Goal: Task Accomplishment & Management: Use online tool/utility

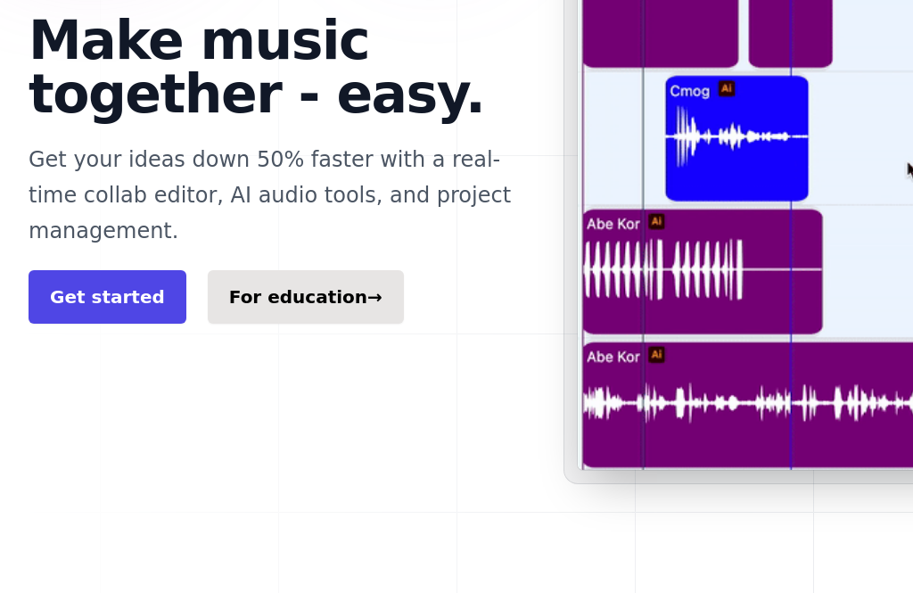
scroll to position [378, 0]
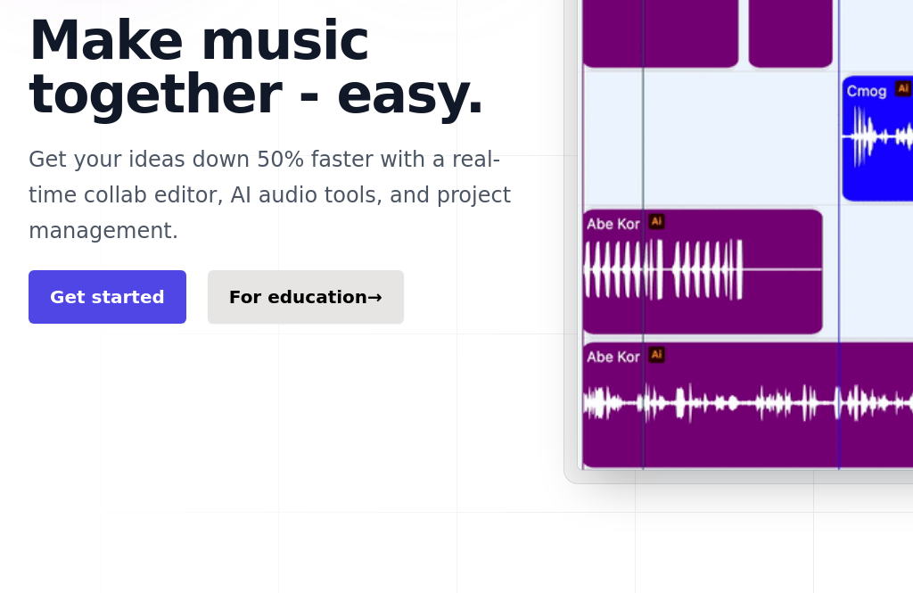
click at [73, 271] on link "Get started" at bounding box center [108, 297] width 158 height 53
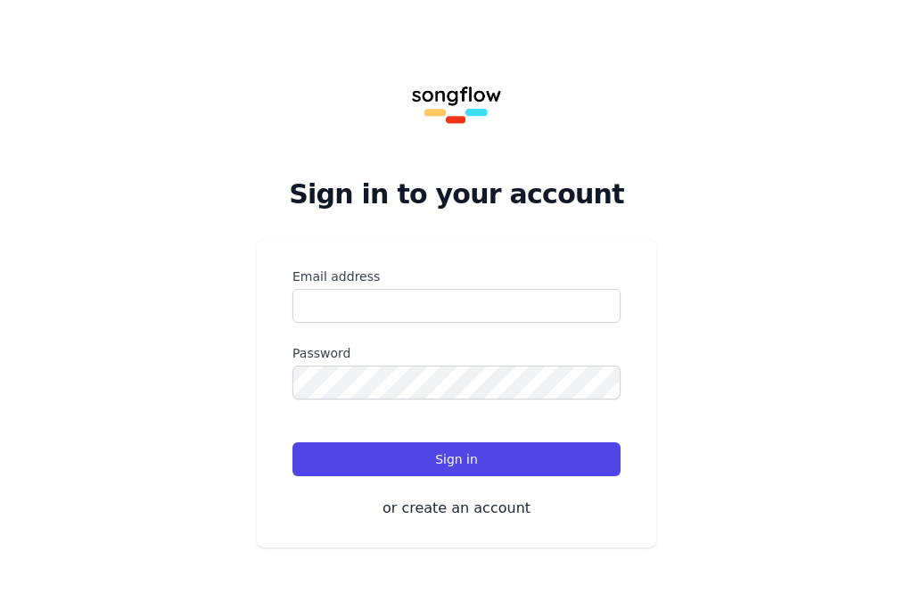
click at [511, 497] on button "or create an account" at bounding box center [456, 507] width 328 height 21
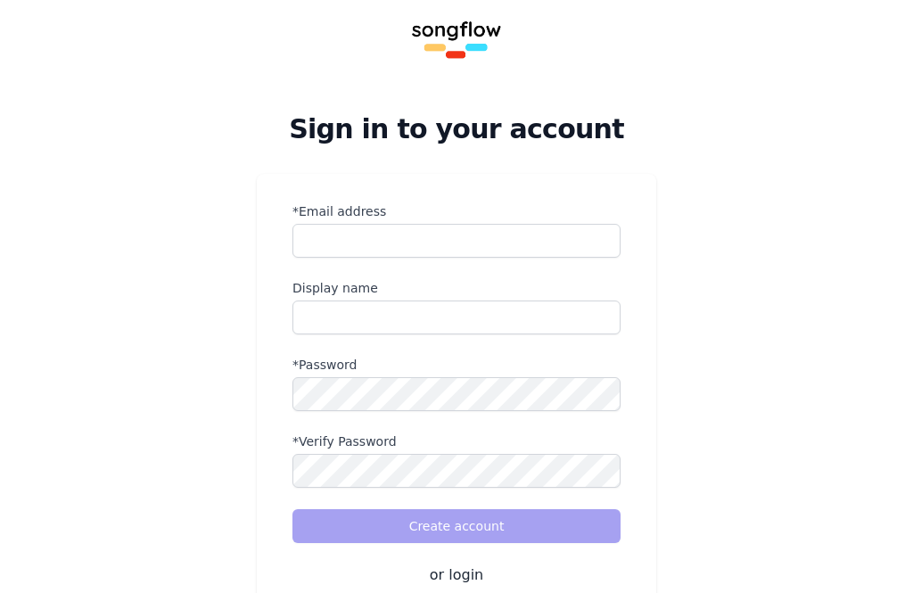
scroll to position [63, 0]
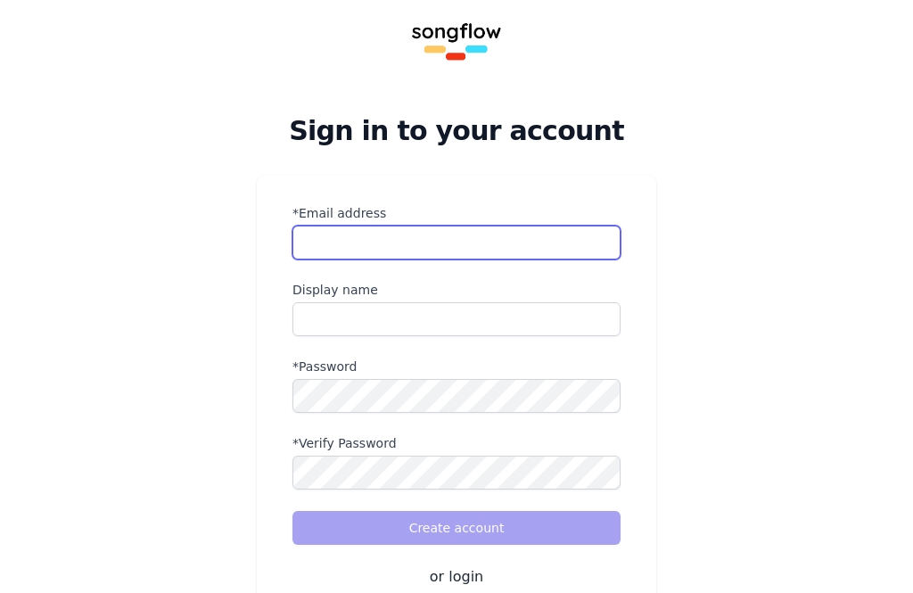
click at [512, 228] on input "*Email address" at bounding box center [456, 242] width 328 height 34
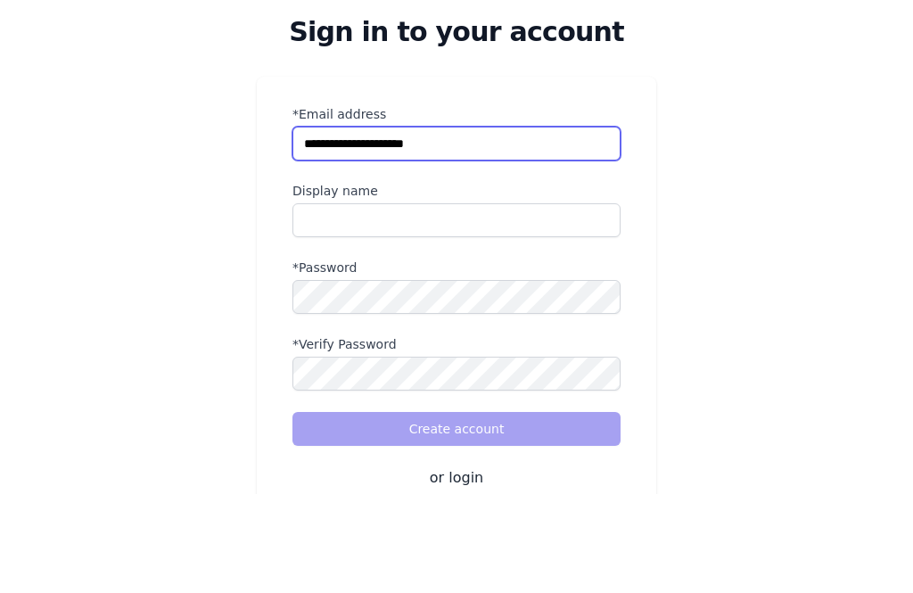
type input "**********"
click at [443, 302] on input "name" at bounding box center [456, 319] width 328 height 34
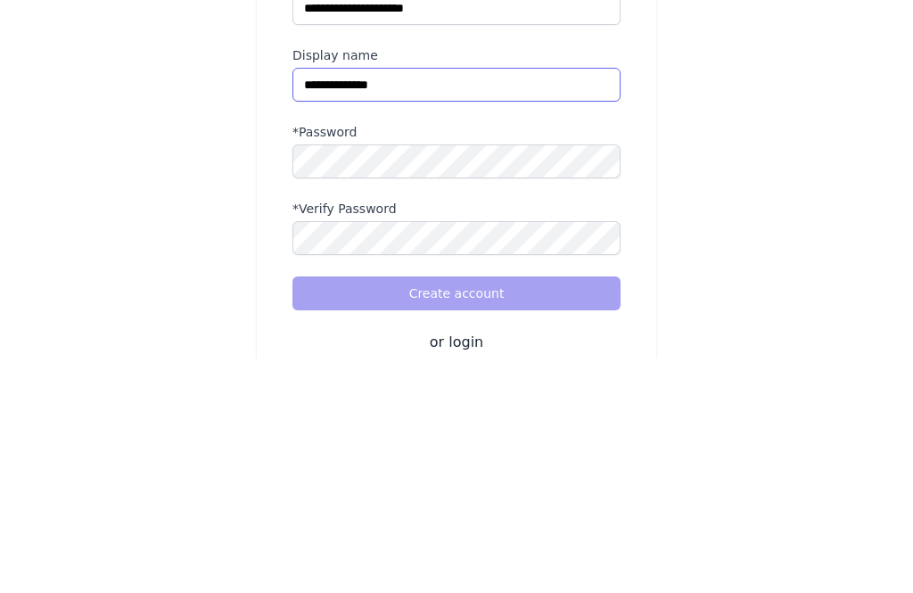
type input "**********"
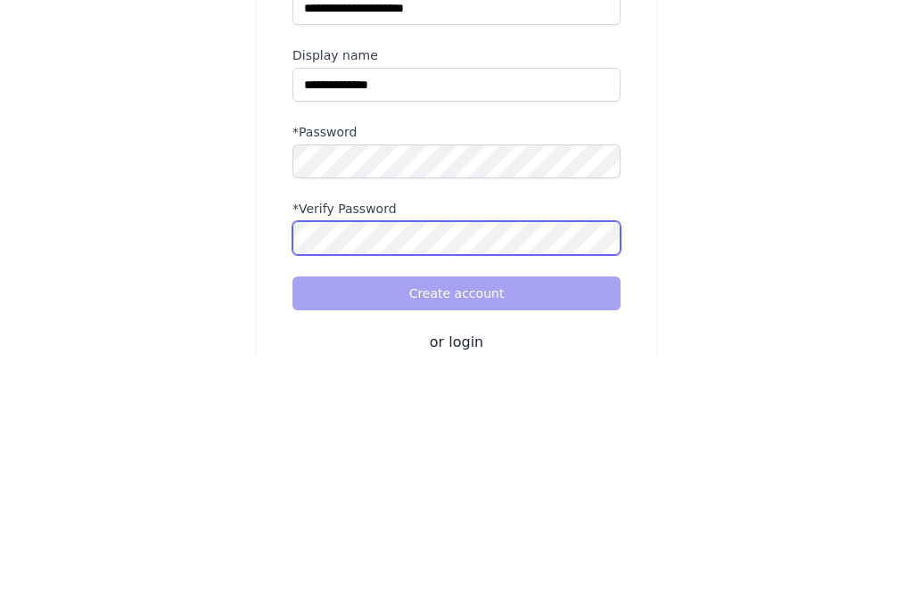
scroll to position [86, 0]
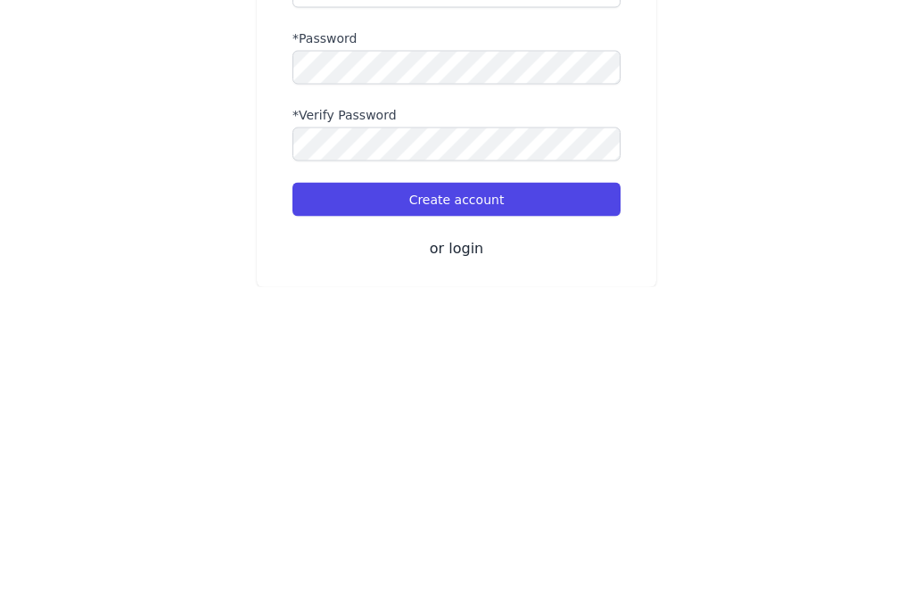
click at [504, 488] on button "Create account" at bounding box center [456, 505] width 328 height 34
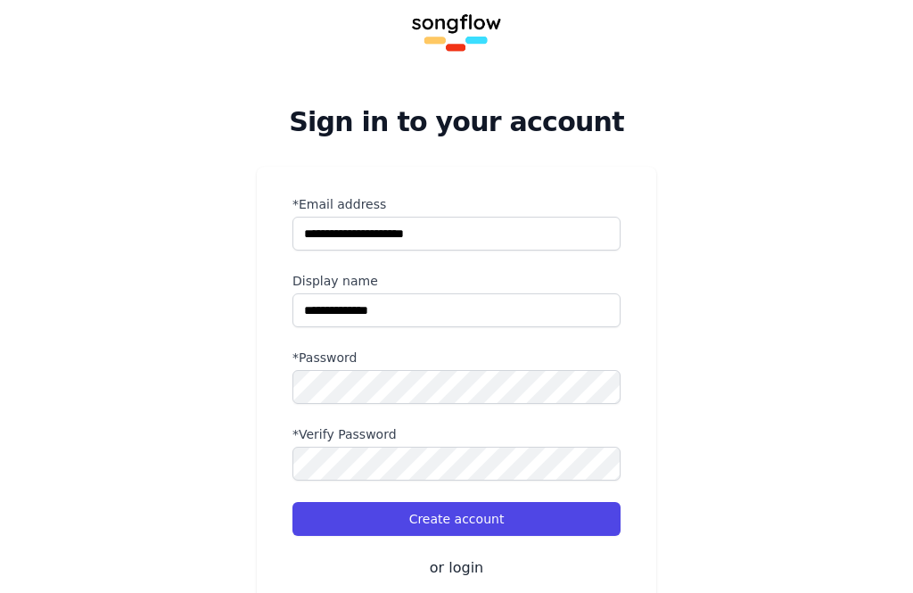
click at [561, 521] on button "Create account" at bounding box center [456, 519] width 328 height 34
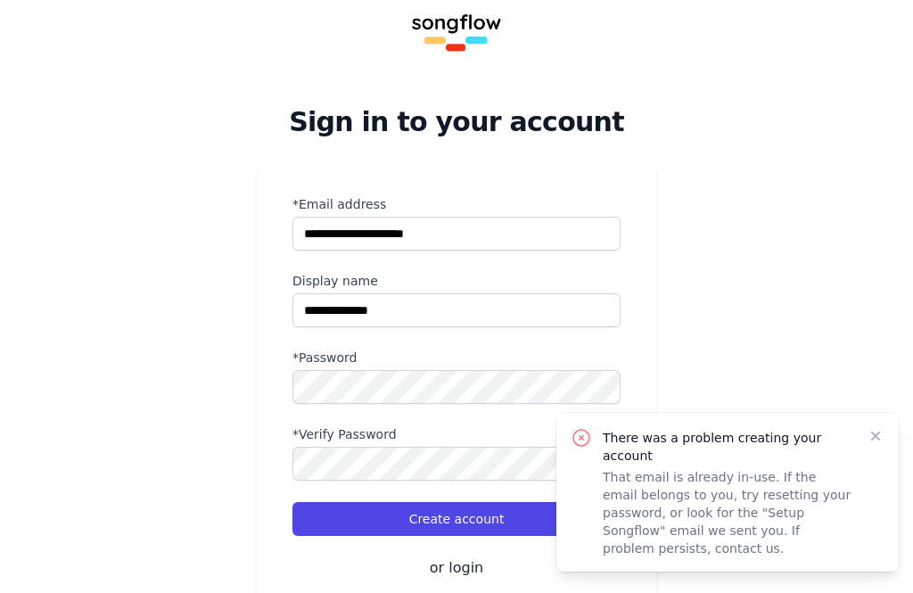
click at [878, 445] on icon "button" at bounding box center [875, 436] width 18 height 18
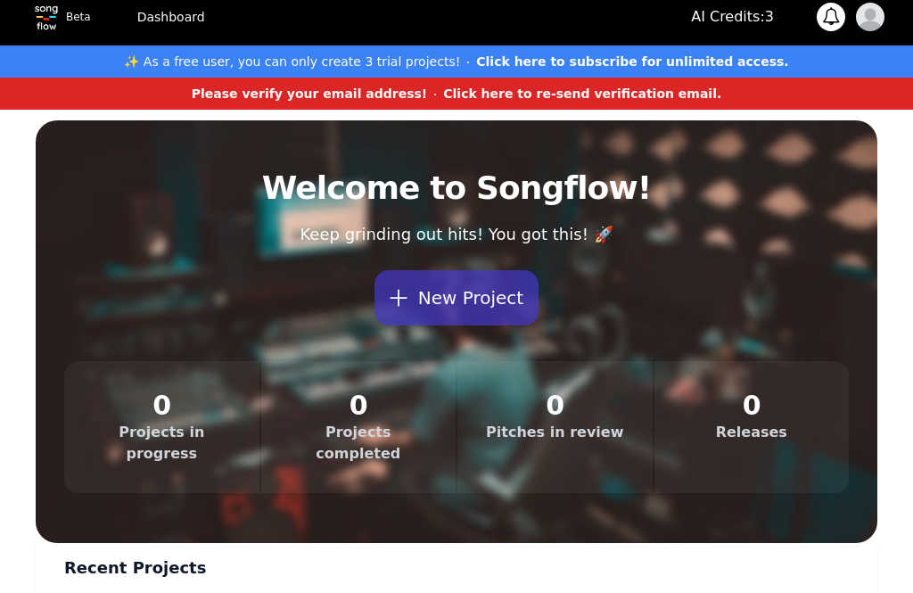
scroll to position [11, 0]
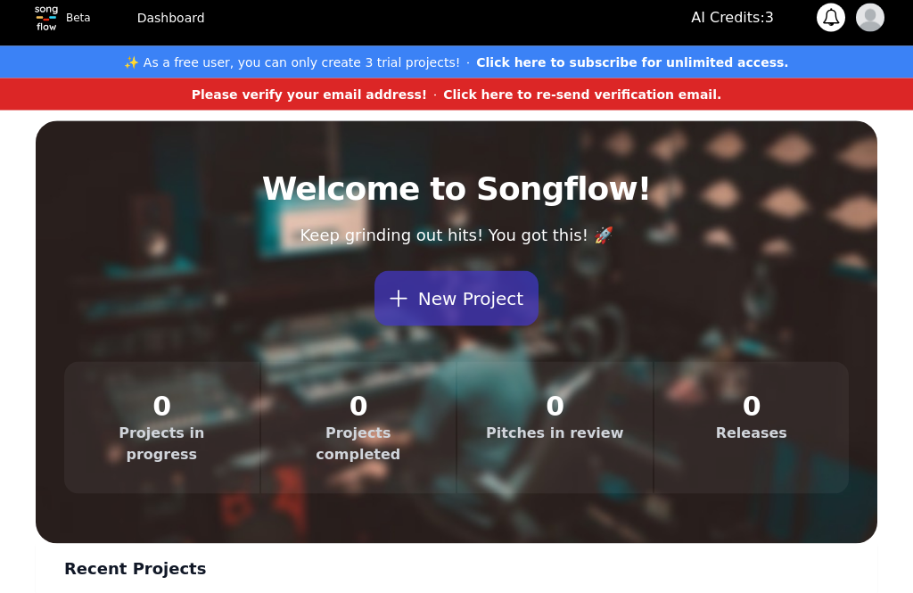
click at [487, 293] on button "New Project" at bounding box center [456, 298] width 164 height 55
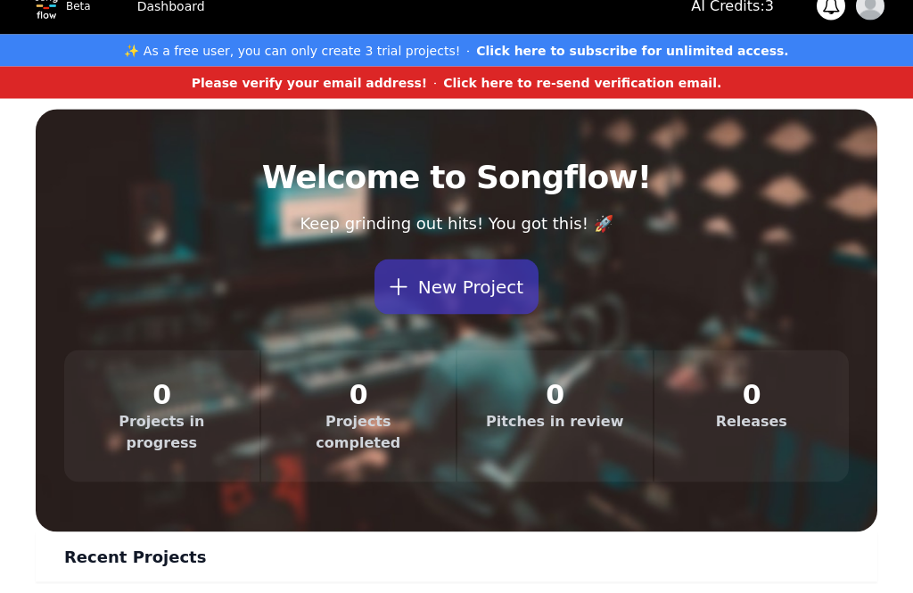
scroll to position [0, 0]
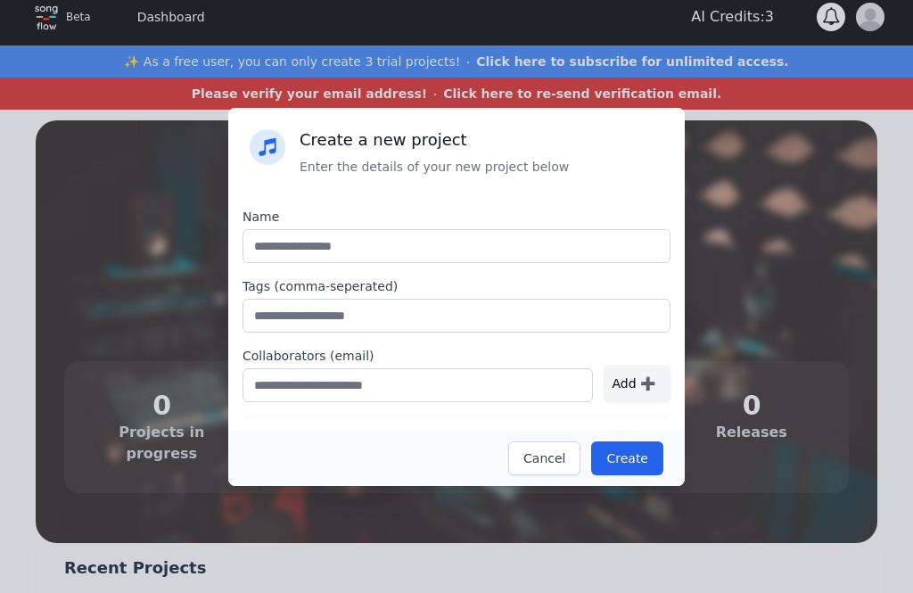
click at [560, 475] on button "Cancel" at bounding box center [544, 458] width 72 height 34
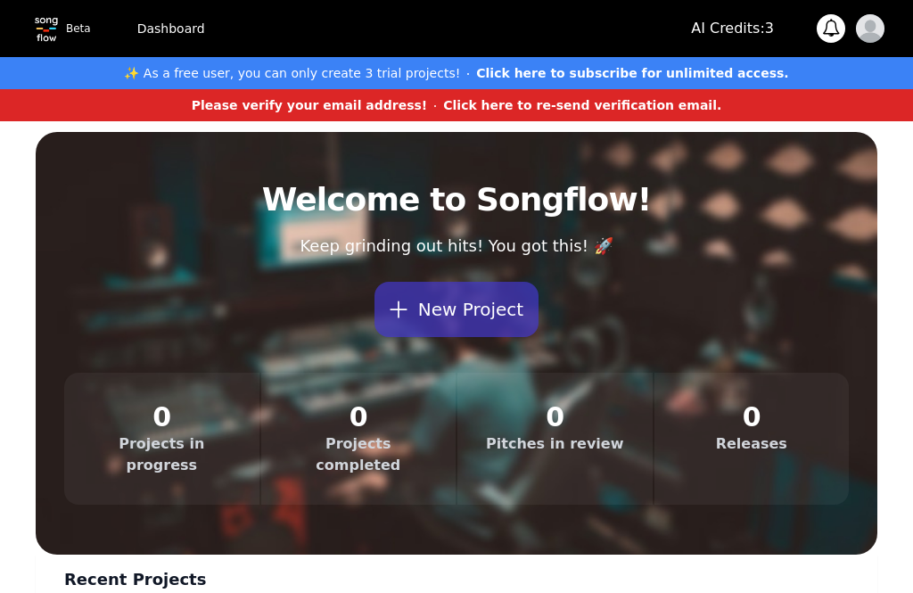
click at [498, 312] on button "New Project" at bounding box center [456, 309] width 164 height 55
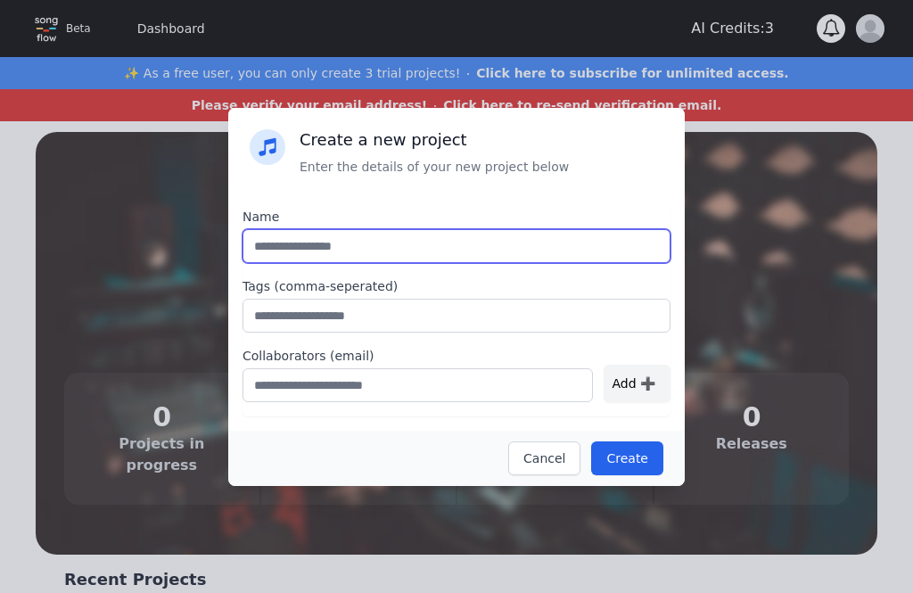
click at [461, 230] on input "text" at bounding box center [456, 246] width 428 height 34
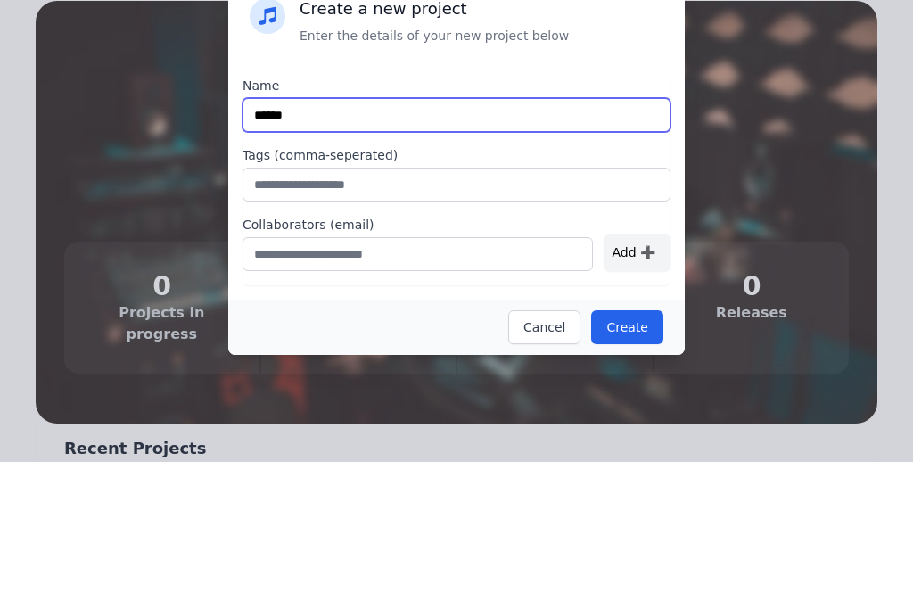
type input "******"
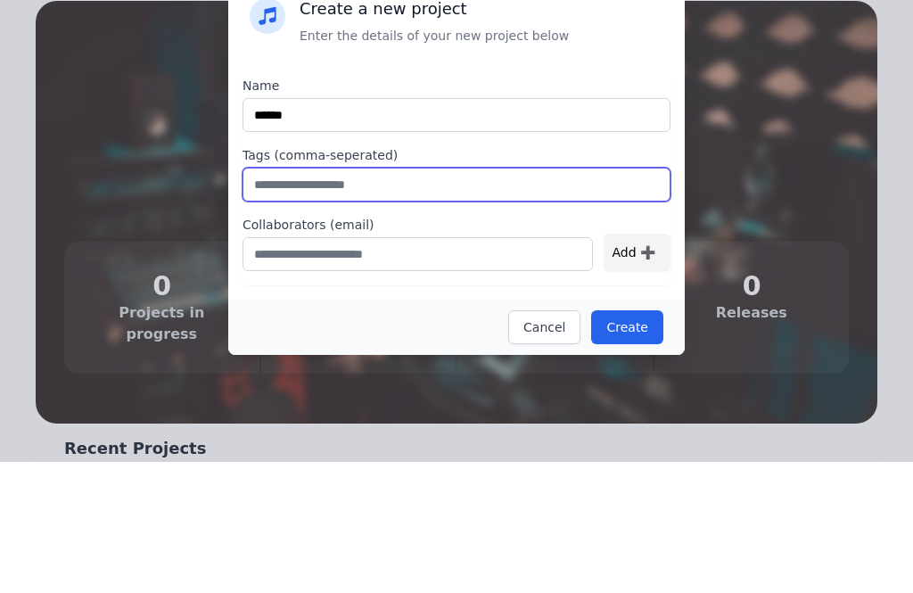
click at [453, 299] on input "text" at bounding box center [456, 316] width 428 height 34
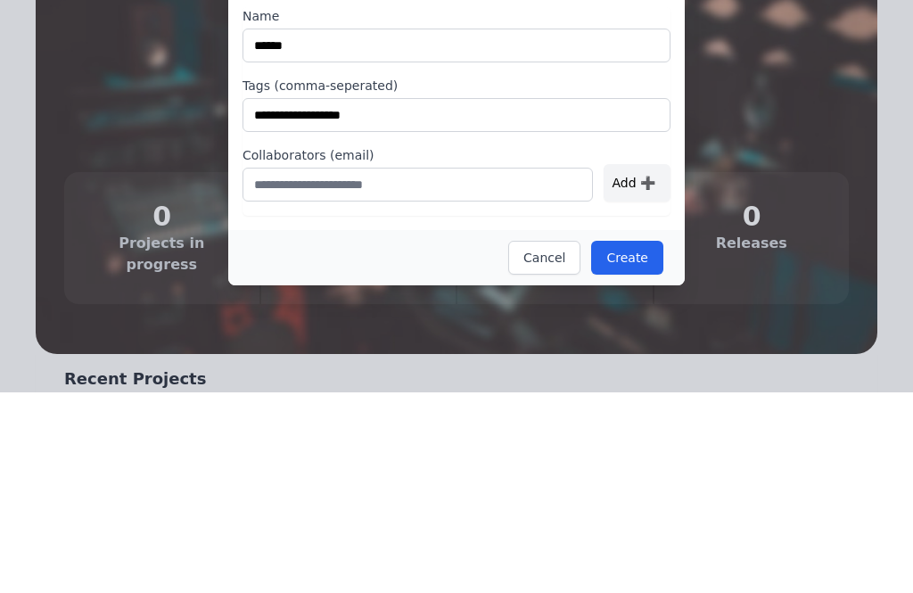
scroll to position [201, 0]
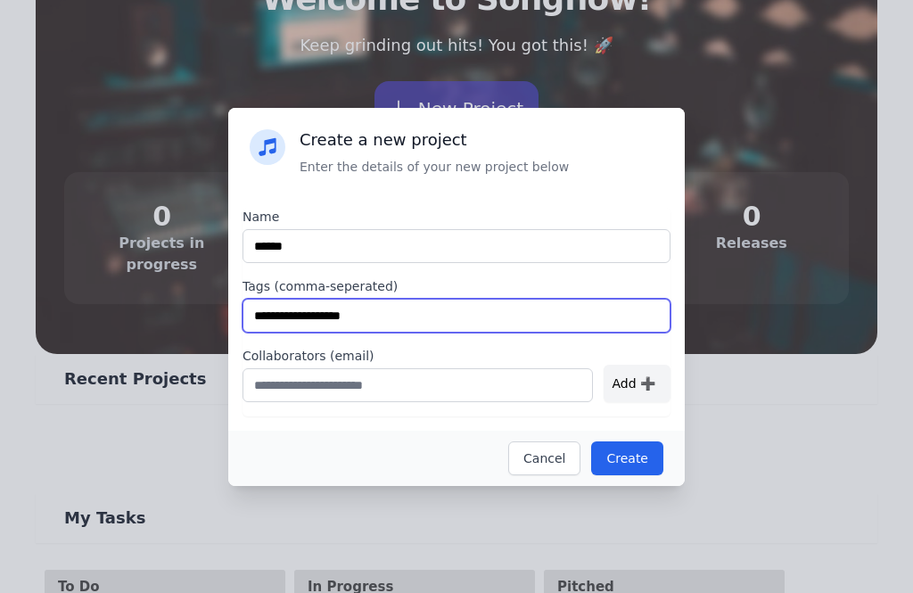
type input "**********"
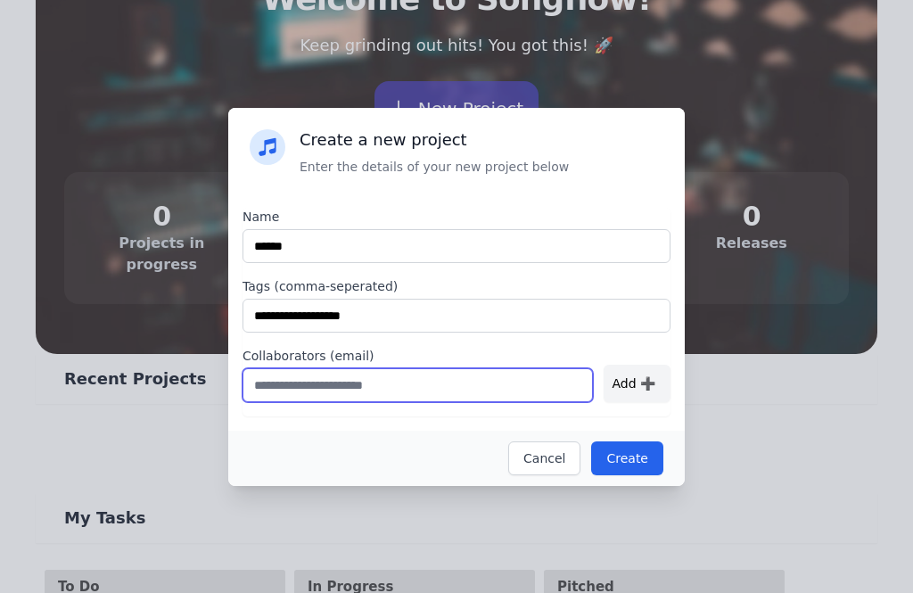
click at [511, 387] on input "text" at bounding box center [417, 385] width 350 height 34
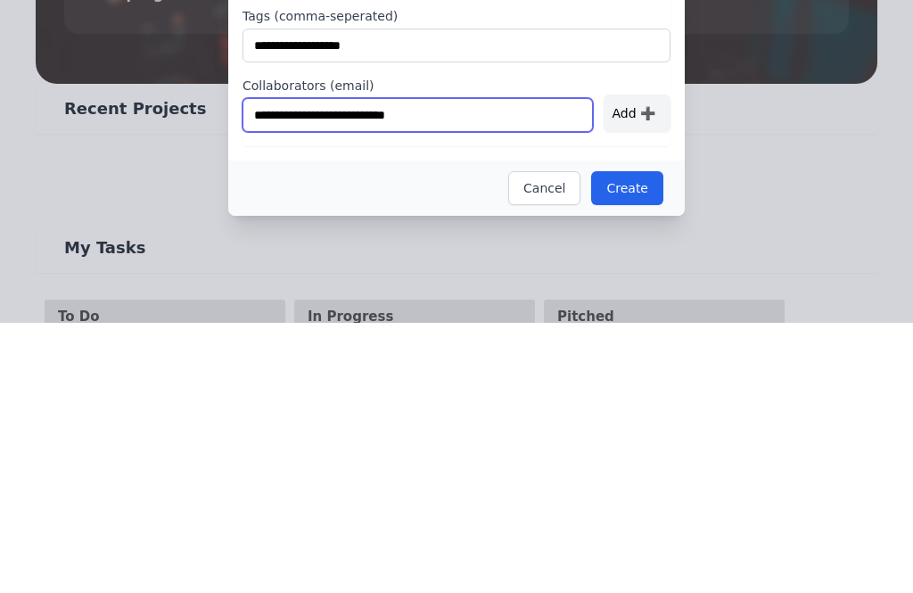
type input "**********"
click at [645, 365] on div "Add ➕" at bounding box center [636, 383] width 67 height 37
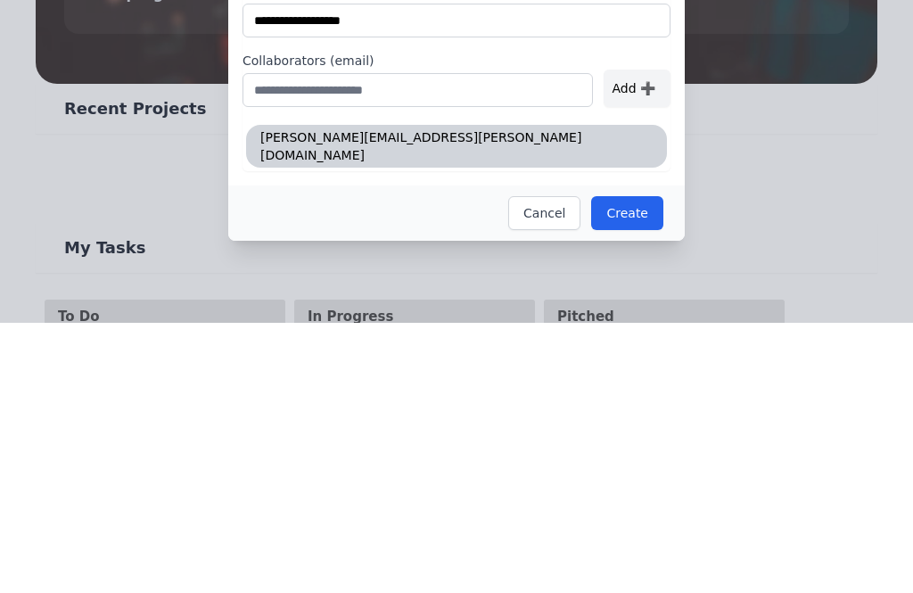
scroll to position [471, 0]
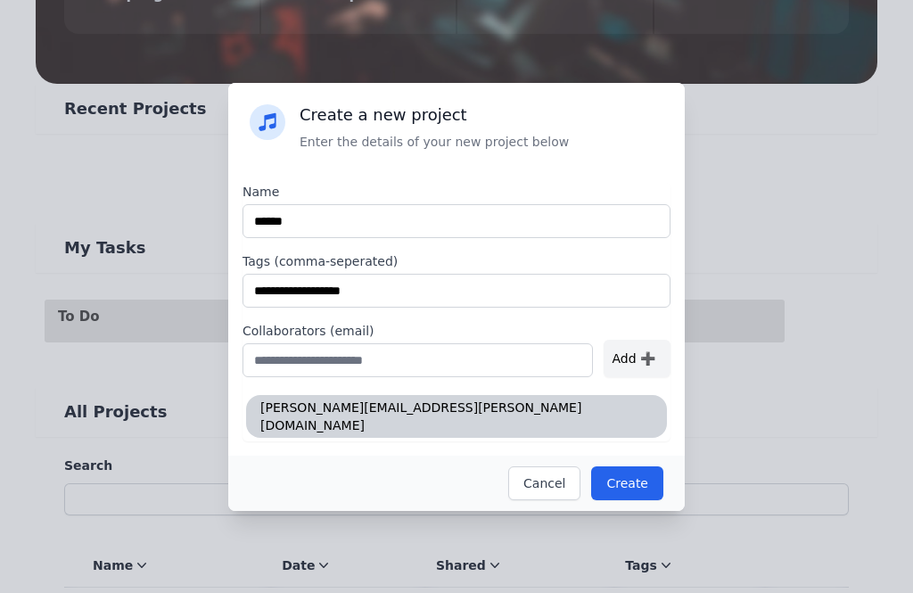
click at [639, 471] on button "Create" at bounding box center [627, 483] width 72 height 34
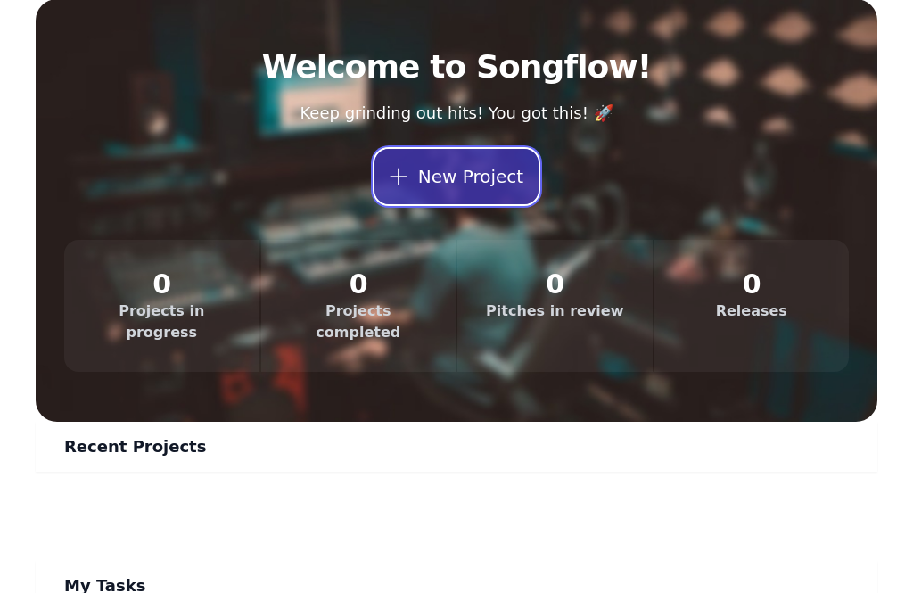
scroll to position [52, 0]
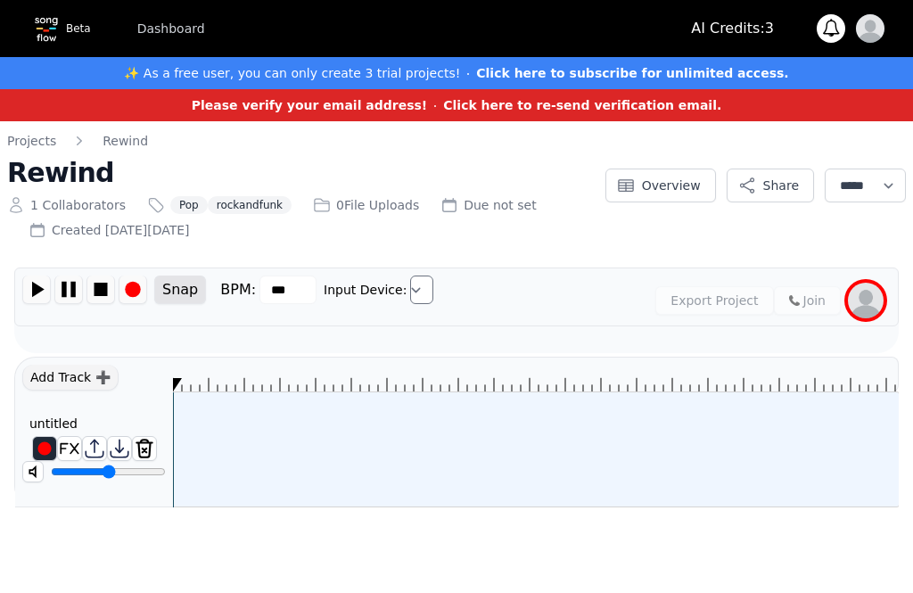
click at [196, 298] on button "Snap" at bounding box center [180, 289] width 52 height 29
click at [168, 283] on button "Snap" at bounding box center [180, 289] width 52 height 29
click at [161, 287] on button "Snap" at bounding box center [180, 289] width 52 height 29
click at [274, 290] on input "***" at bounding box center [287, 289] width 57 height 29
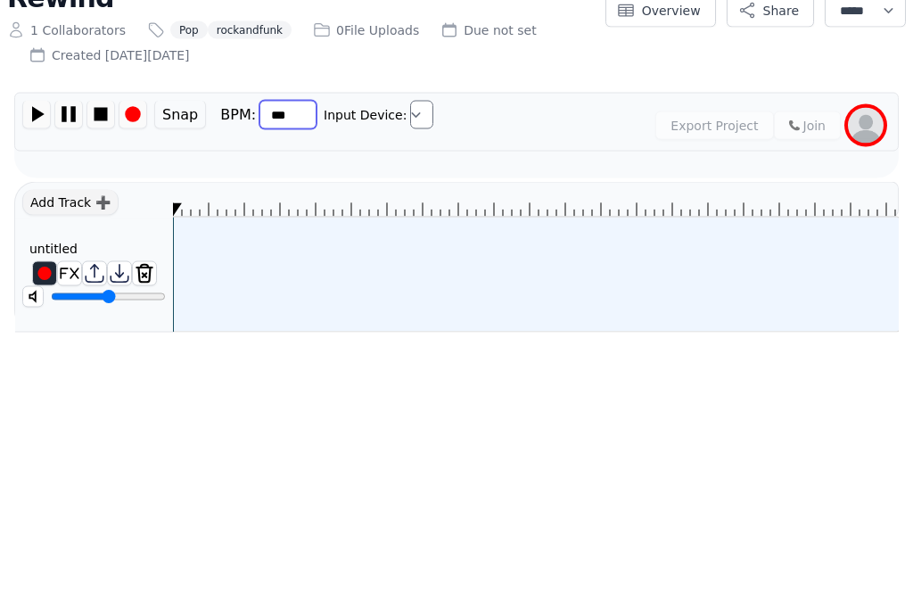
click at [281, 275] on input "***" at bounding box center [287, 289] width 57 height 29
type input "***"
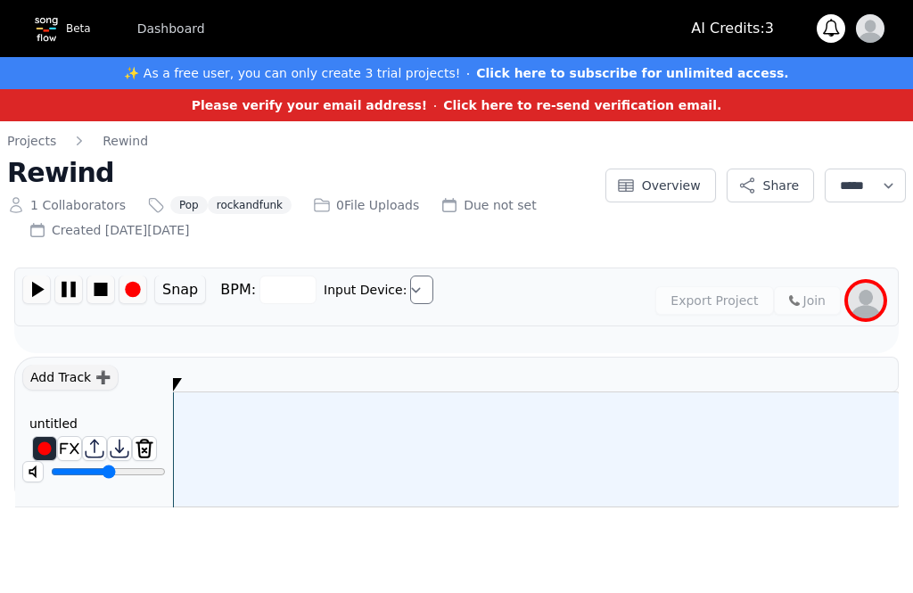
click at [870, 300] on img at bounding box center [866, 301] width 36 height 36
click at [794, 295] on img at bounding box center [794, 300] width 11 height 11
click at [33, 287] on img at bounding box center [36, 289] width 27 height 28
click at [864, 309] on img at bounding box center [866, 301] width 36 height 36
click at [794, 303] on img at bounding box center [794, 300] width 11 height 11
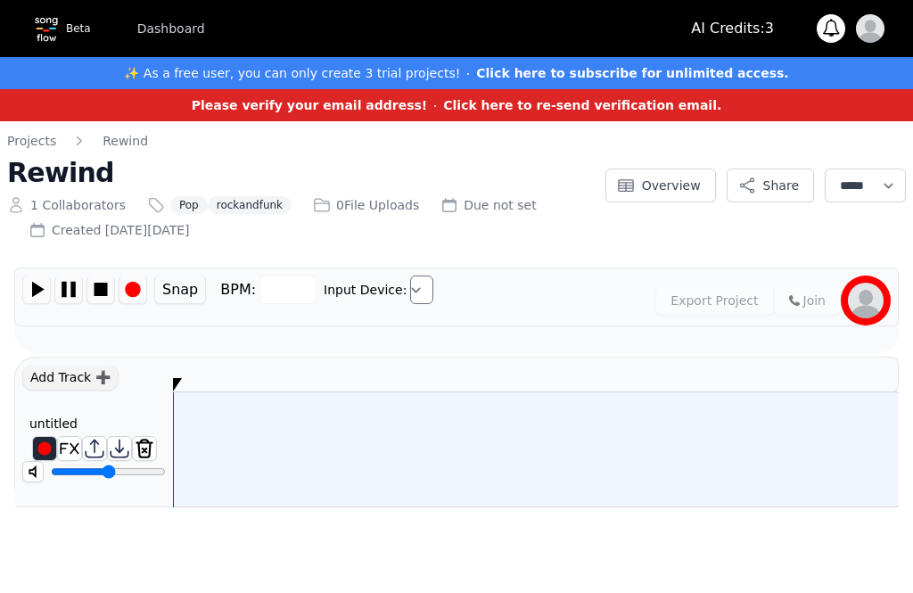
click at [37, 291] on img at bounding box center [36, 289] width 27 height 28
click at [62, 290] on img at bounding box center [68, 289] width 27 height 28
click at [36, 293] on img at bounding box center [36, 289] width 27 height 28
click at [790, 302] on img at bounding box center [794, 300] width 11 height 11
click at [129, 285] on img at bounding box center [132, 289] width 27 height 28
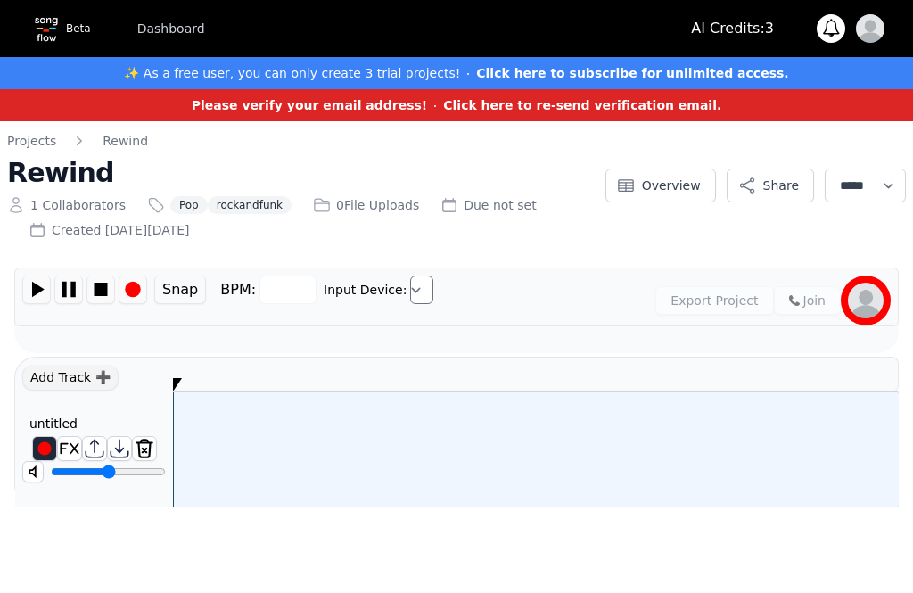
click at [36, 290] on img at bounding box center [36, 289] width 27 height 28
click at [70, 288] on img at bounding box center [68, 289] width 27 height 28
click at [880, 306] on img at bounding box center [866, 301] width 36 height 36
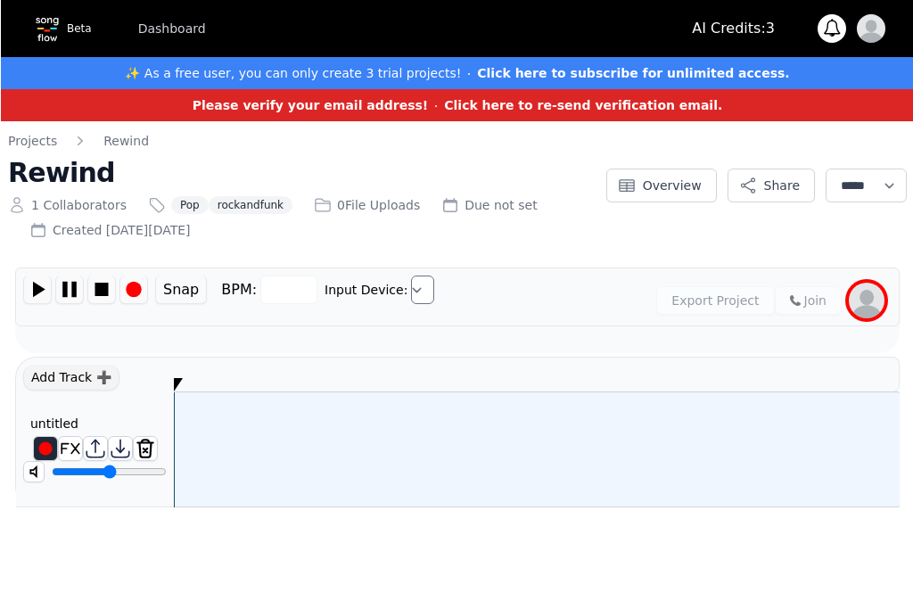
click at [448, 296] on div "Export Project Join" at bounding box center [667, 300] width 446 height 50
click at [447, 296] on div "Export Project Join" at bounding box center [667, 300] width 446 height 50
click at [410, 285] on select "Input Device:" at bounding box center [421, 289] width 23 height 29
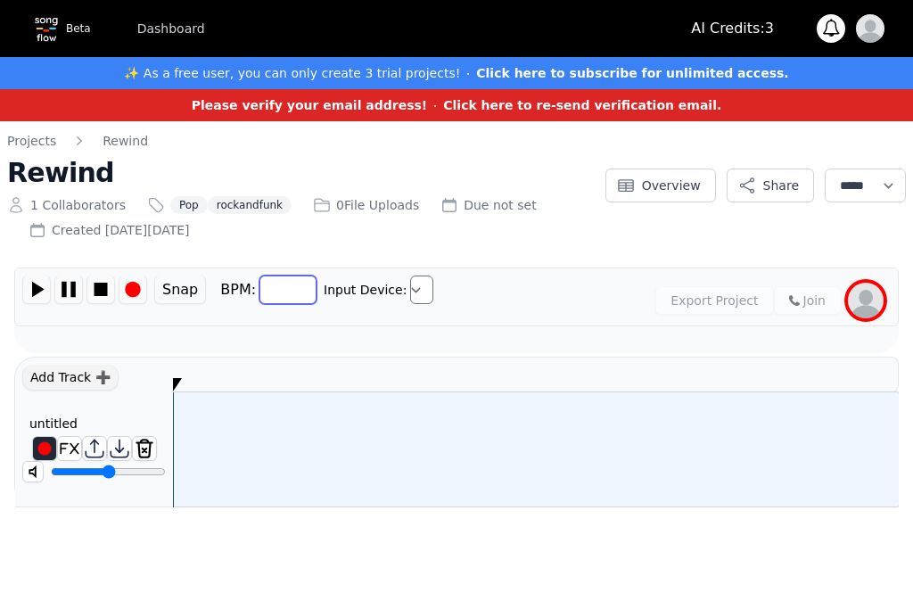
click at [296, 286] on input "BPM:" at bounding box center [287, 289] width 57 height 29
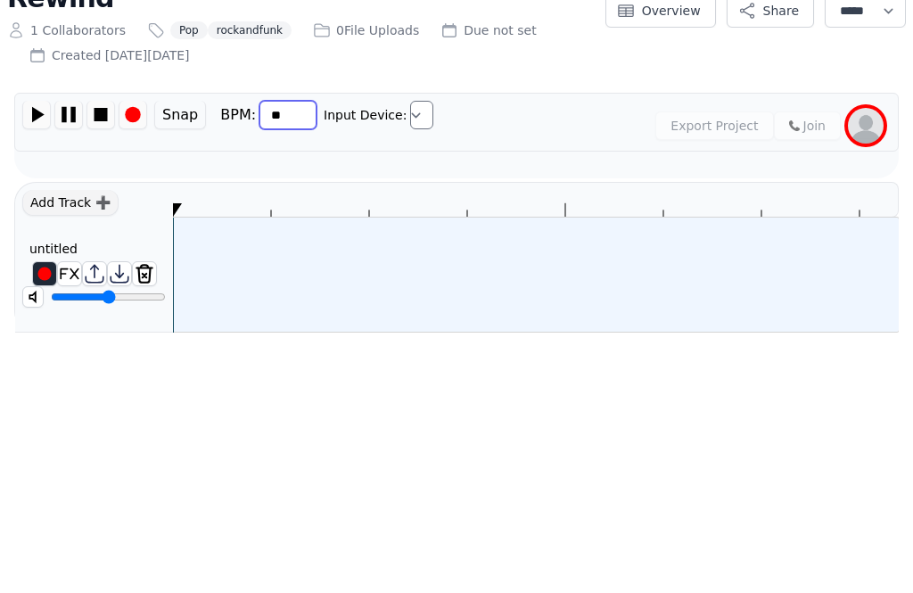
type input "***"
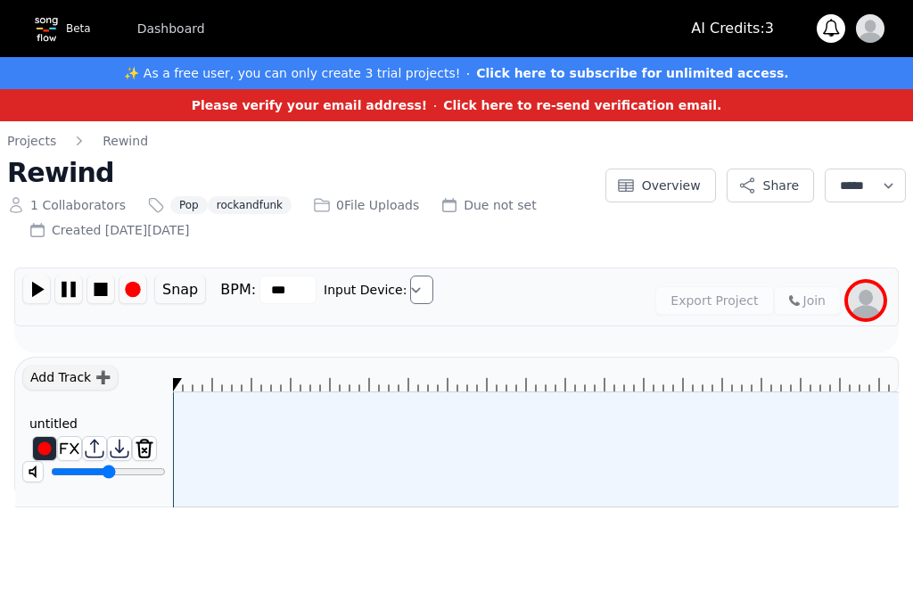
click at [597, 314] on div "Export Project Join" at bounding box center [667, 300] width 446 height 50
click at [795, 300] on img at bounding box center [794, 300] width 11 height 11
click at [546, 102] on strong "Click here to re-send verification email." at bounding box center [582, 105] width 278 height 14
click at [466, 101] on strong "Click here to re-send verification email." at bounding box center [582, 105] width 278 height 14
click at [402, 111] on strong "Please verify your email address!" at bounding box center [310, 105] width 236 height 14
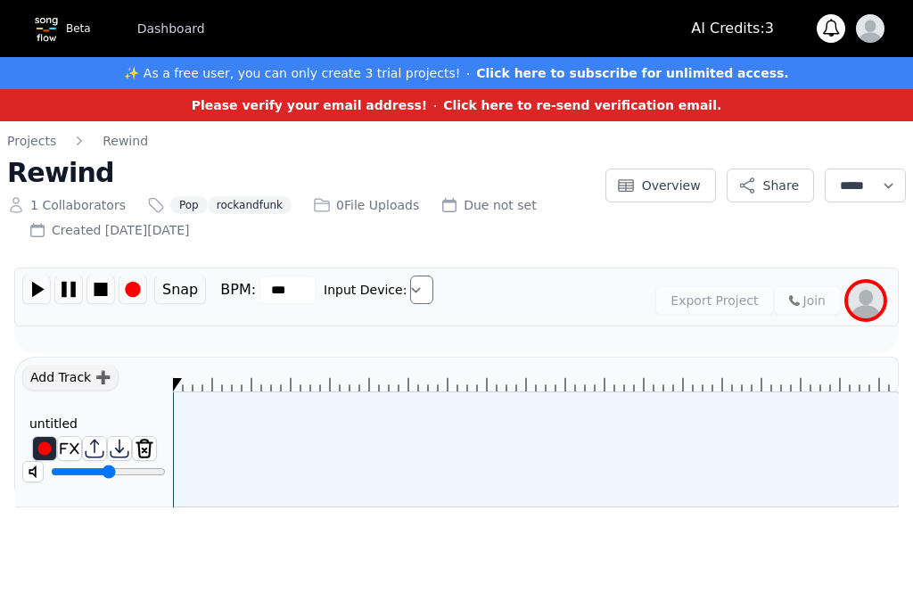
click at [402, 110] on strong "Please verify your email address!" at bounding box center [310, 105] width 236 height 14
click at [395, 112] on strong "Please verify your email address!" at bounding box center [310, 105] width 236 height 14
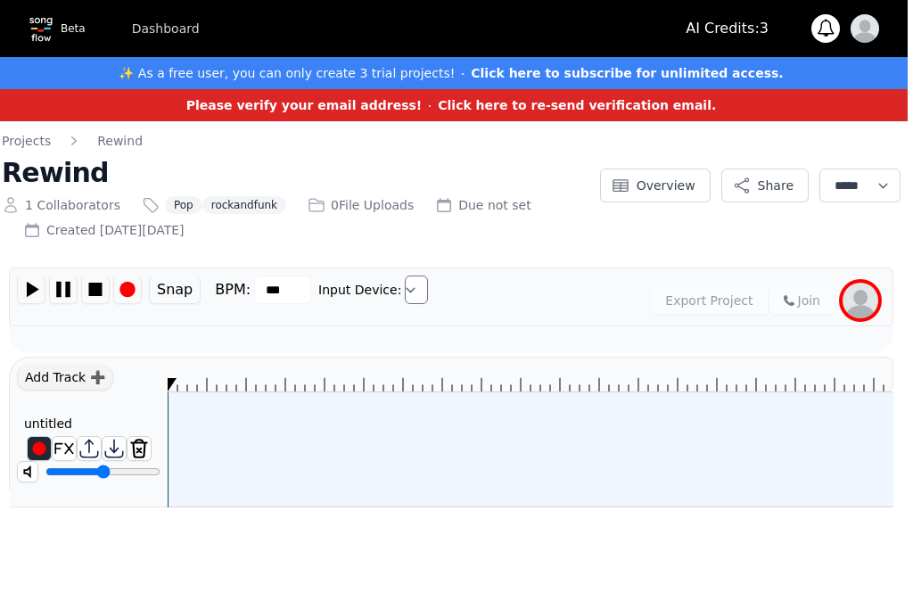
click at [774, 195] on button "Share" at bounding box center [764, 185] width 87 height 34
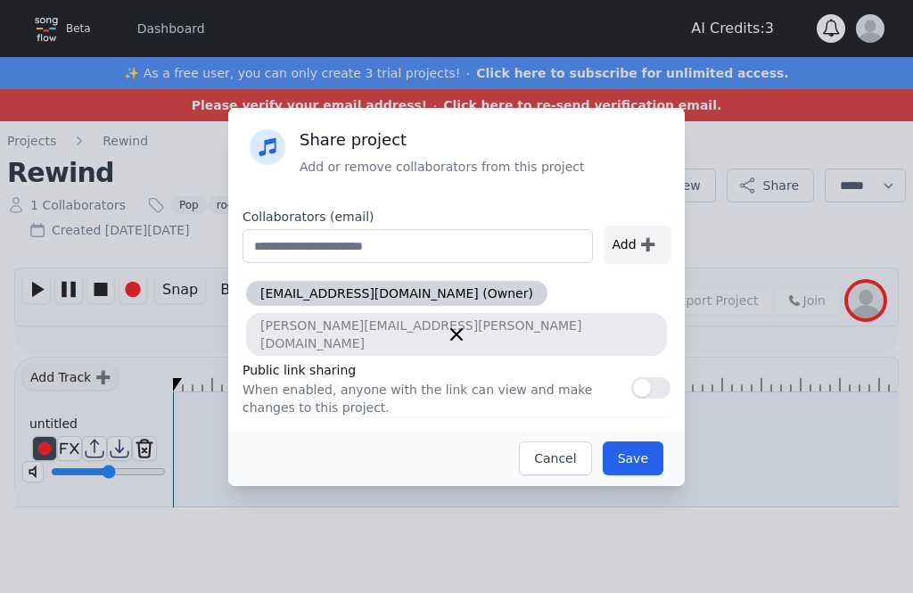
click at [430, 334] on div at bounding box center [456, 334] width 421 height 43
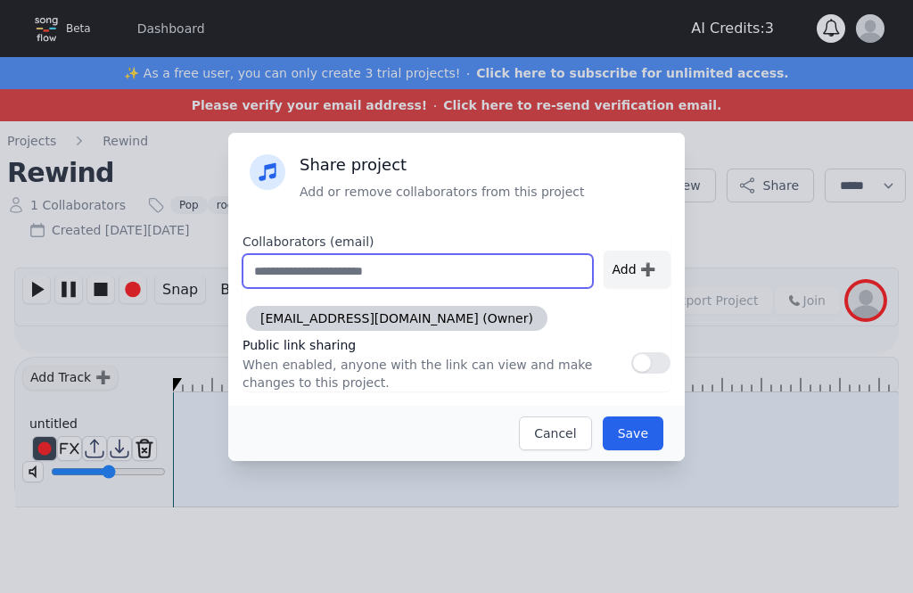
click at [516, 261] on input "text" at bounding box center [417, 271] width 350 height 34
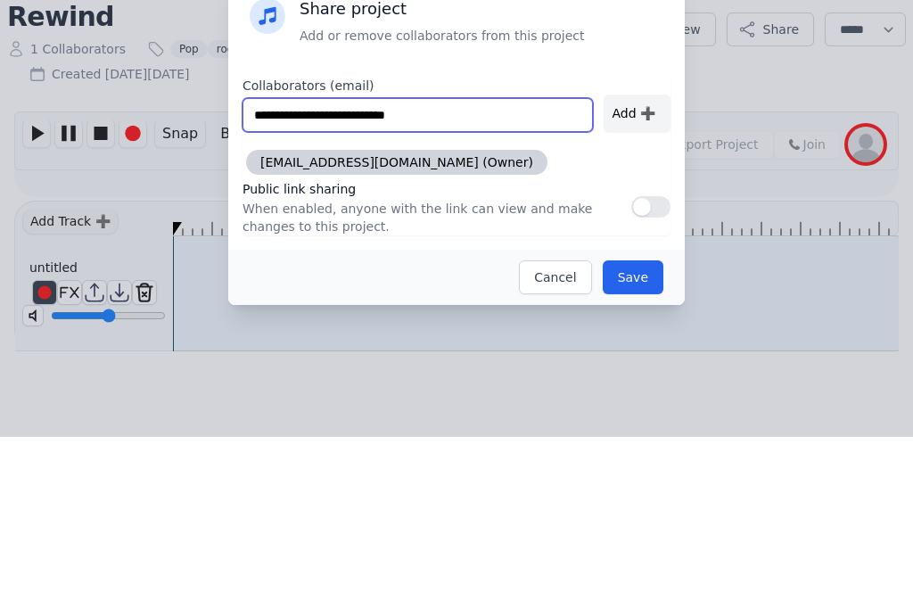
type input "**********"
click at [643, 250] on div "Add ➕" at bounding box center [636, 268] width 67 height 37
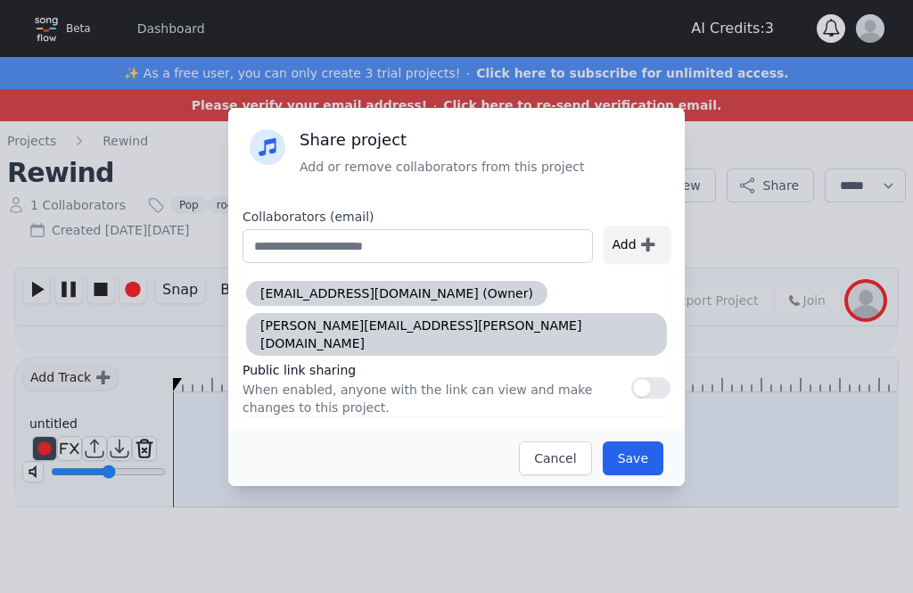
click at [653, 378] on button "button" at bounding box center [650, 387] width 39 height 21
click at [651, 452] on button "Save" at bounding box center [632, 458] width 61 height 34
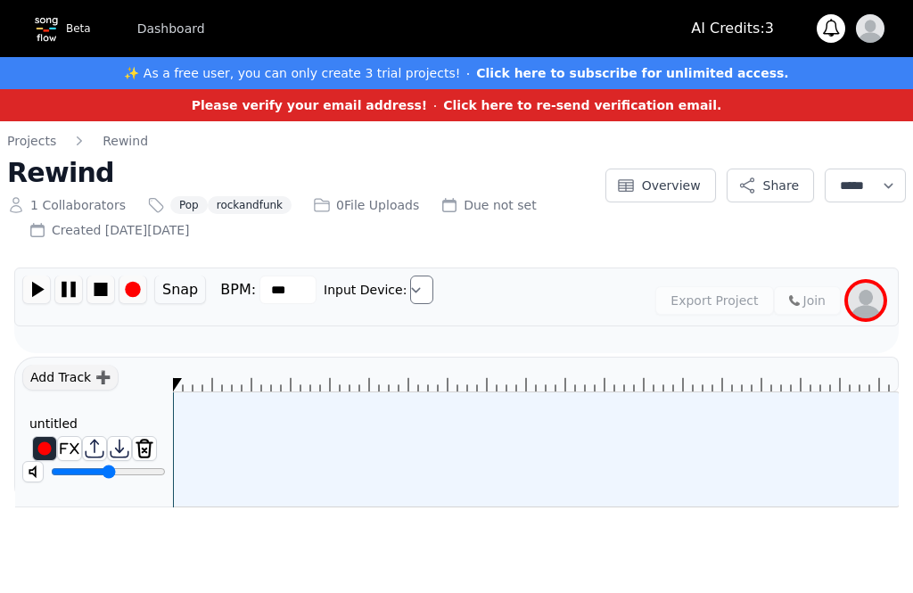
click at [662, 185] on button "Overview" at bounding box center [660, 185] width 111 height 34
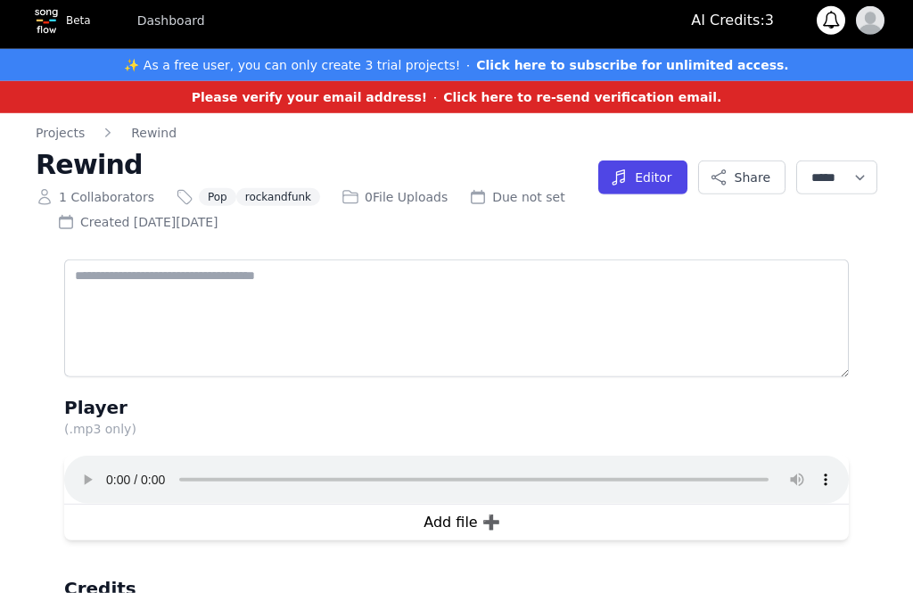
scroll to position [32, 0]
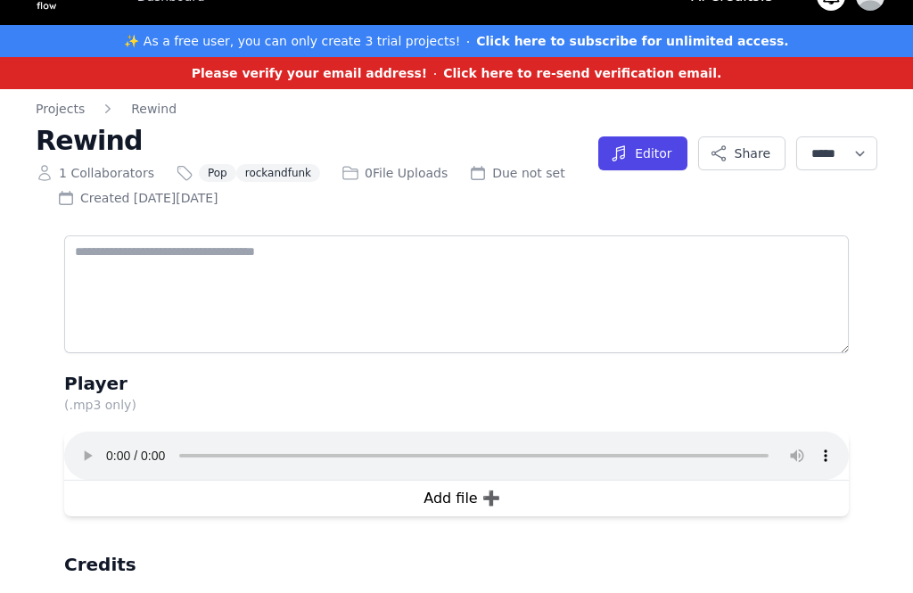
click at [660, 137] on button "Editor" at bounding box center [642, 153] width 88 height 34
click at [836, 158] on select "**********" at bounding box center [836, 153] width 81 height 34
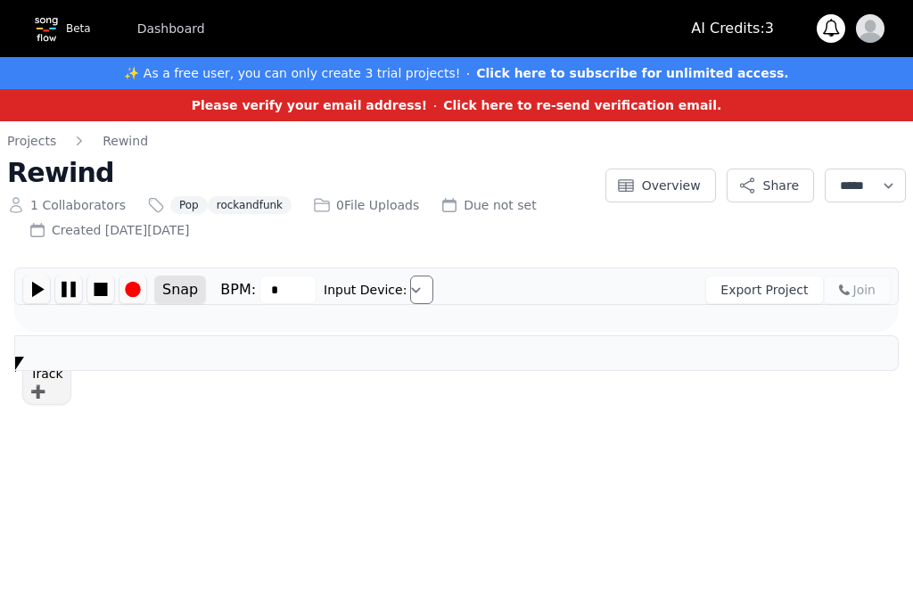
type input "***"
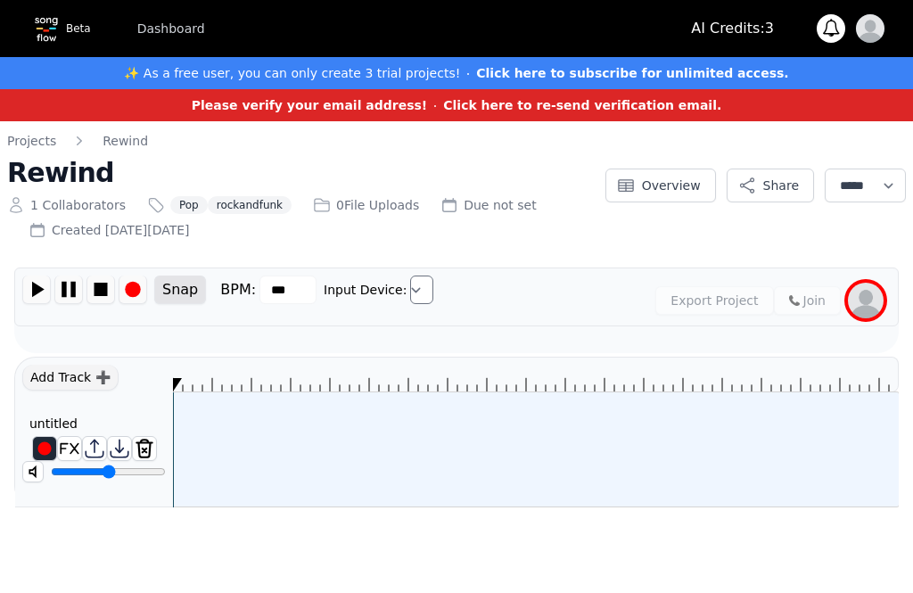
click at [874, 309] on img at bounding box center [866, 301] width 36 height 36
click at [74, 199] on p "1 Collaborators" at bounding box center [77, 205] width 95 height 18
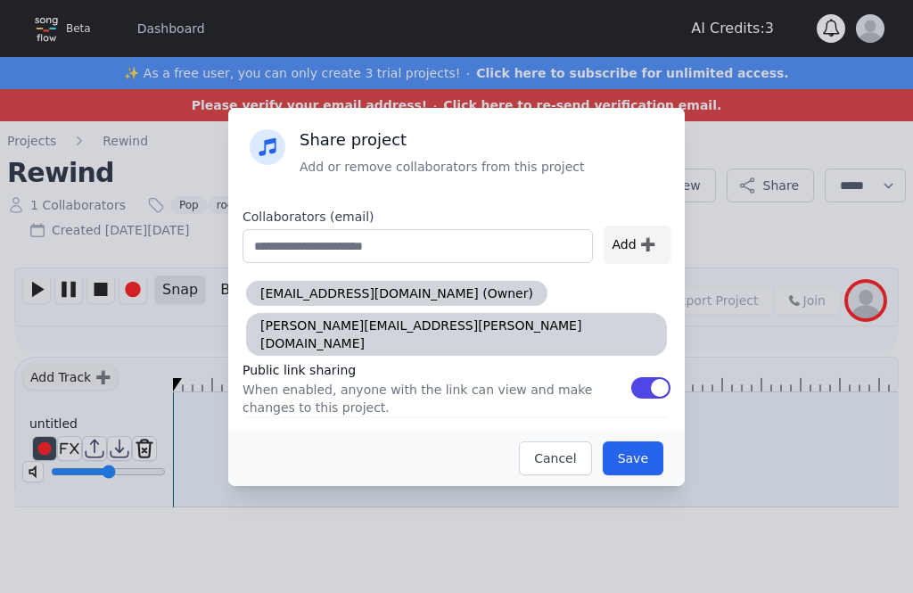
click at [633, 453] on button "Save" at bounding box center [632, 458] width 61 height 34
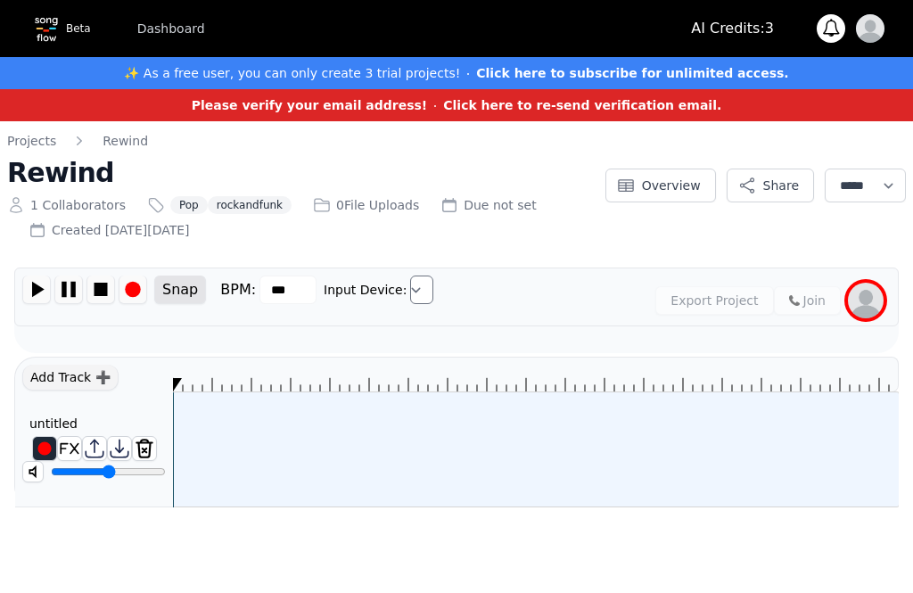
click at [871, 299] on img at bounding box center [866, 301] width 36 height 36
click at [851, 291] on img at bounding box center [866, 301] width 36 height 36
click at [93, 386] on div "Add Track ➕" at bounding box center [70, 378] width 96 height 26
click at [48, 443] on img at bounding box center [44, 448] width 23 height 23
click at [45, 451] on img at bounding box center [44, 448] width 23 height 23
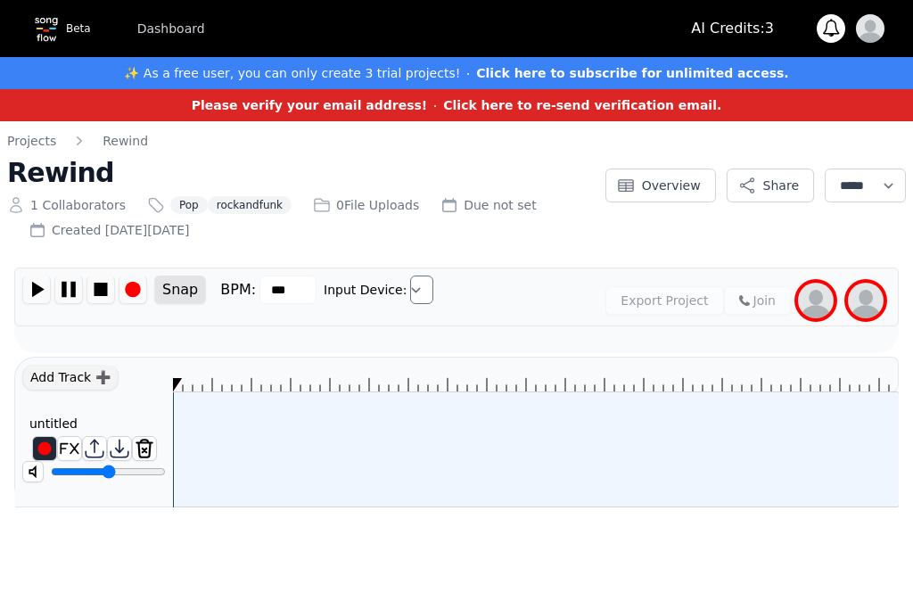
click at [828, 307] on img at bounding box center [816, 301] width 36 height 36
click at [741, 304] on img at bounding box center [744, 300] width 11 height 11
click at [742, 304] on img at bounding box center [744, 300] width 11 height 11
click at [123, 285] on img at bounding box center [132, 289] width 27 height 28
click at [133, 297] on img at bounding box center [132, 289] width 27 height 28
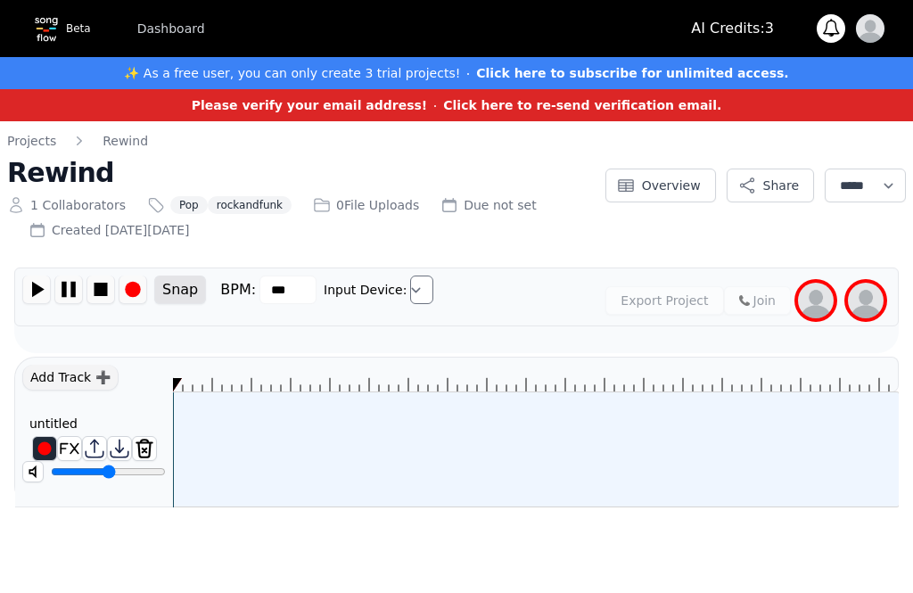
click at [133, 291] on img at bounding box center [132, 289] width 27 height 28
click at [63, 289] on img at bounding box center [68, 289] width 27 height 28
click at [867, 301] on img at bounding box center [866, 301] width 36 height 36
click at [410, 295] on select "Input Device:" at bounding box center [421, 289] width 23 height 29
click at [414, 291] on select "Input Device:" at bounding box center [421, 289] width 23 height 29
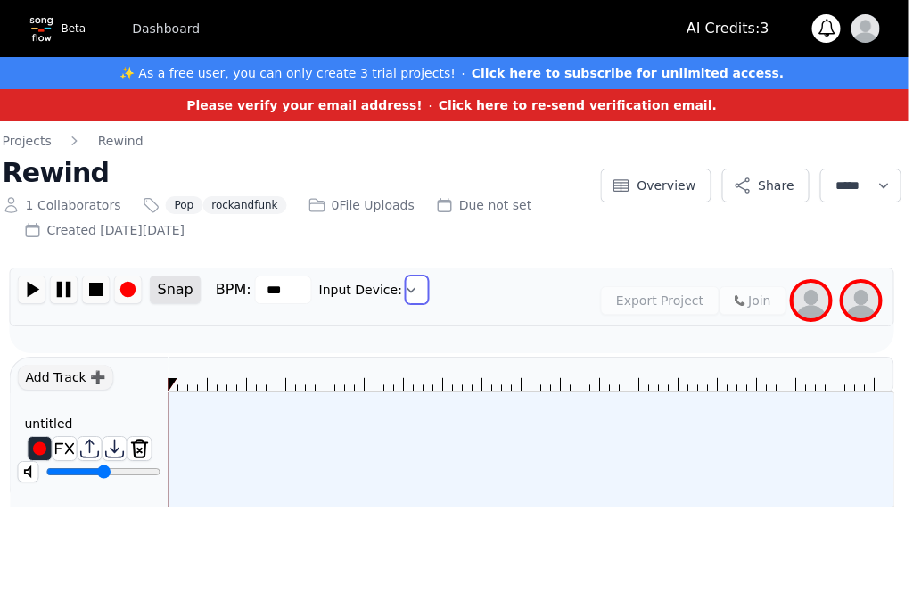
scroll to position [0, 5]
click at [96, 369] on div "Add Track ➕" at bounding box center [65, 378] width 96 height 26
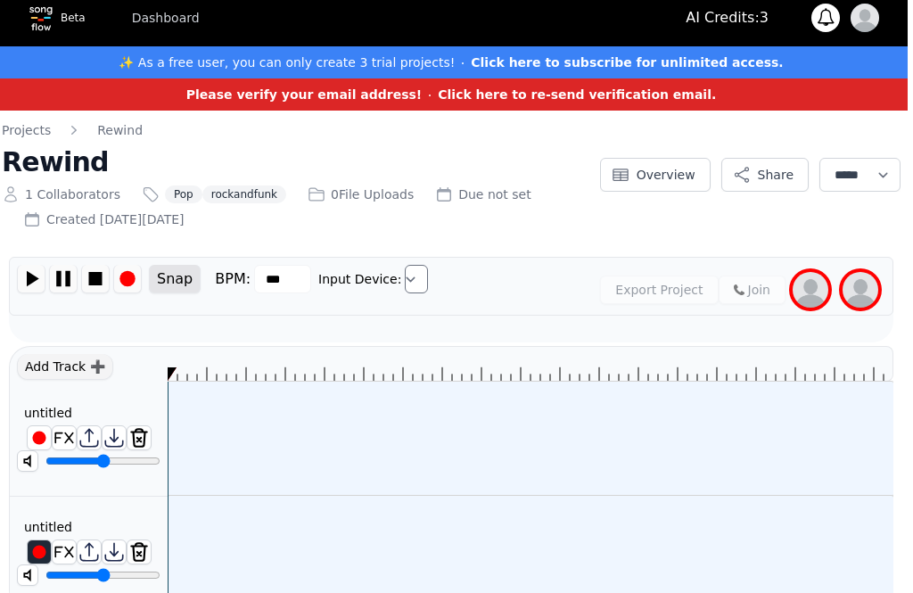
scroll to position [46, 5]
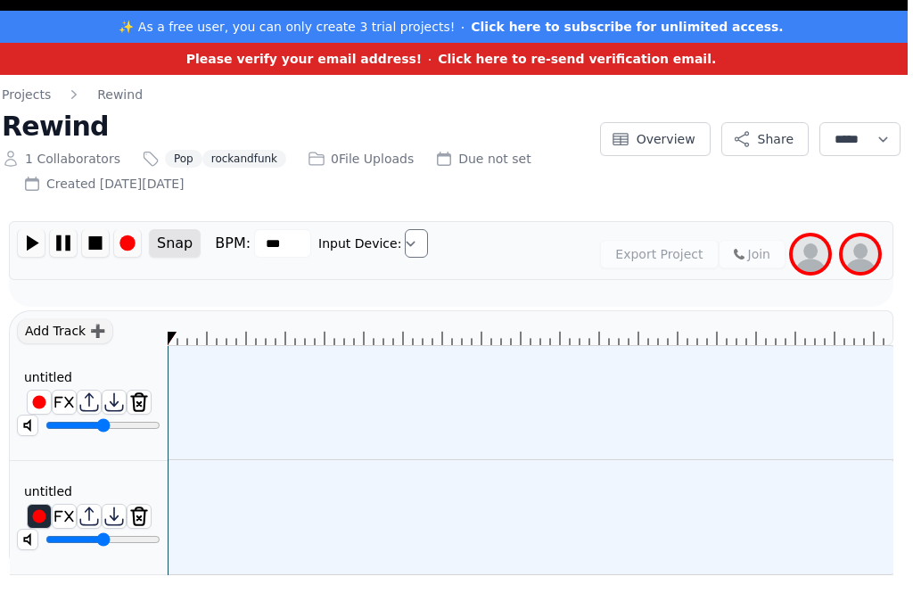
click at [141, 487] on div "untitled ********" at bounding box center [89, 517] width 158 height 75
click at [184, 406] on div "michael.weiler.bass@gmail.com" at bounding box center [530, 403] width 725 height 114
click at [167, 406] on div at bounding box center [89, 401] width 158 height 25
click at [226, 432] on div "michael.weiler.bass@gmail.com" at bounding box center [530, 403] width 725 height 114
click at [144, 348] on div "untitled ********" at bounding box center [89, 404] width 158 height 114
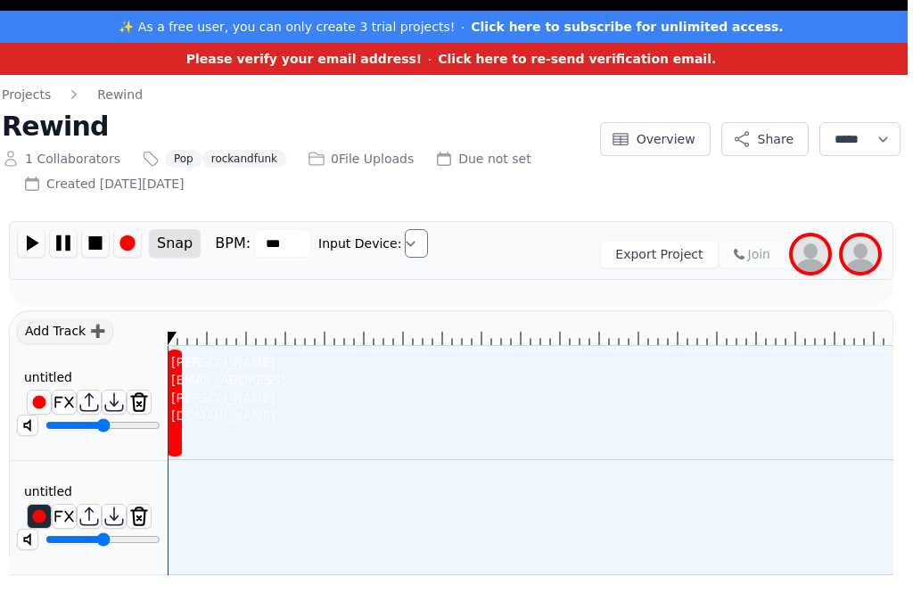
click at [816, 254] on img at bounding box center [810, 254] width 36 height 36
click at [846, 252] on img at bounding box center [860, 254] width 36 height 36
click at [804, 261] on img at bounding box center [810, 254] width 36 height 36
click at [815, 244] on img at bounding box center [810, 254] width 36 height 36
click at [651, 129] on button "Overview" at bounding box center [655, 139] width 111 height 34
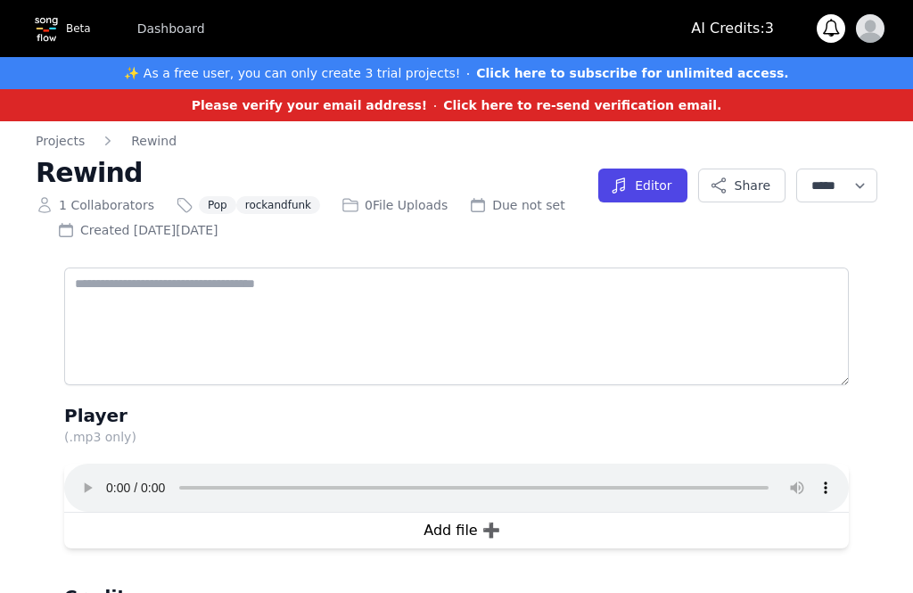
click at [637, 201] on button "Editor" at bounding box center [642, 185] width 88 height 34
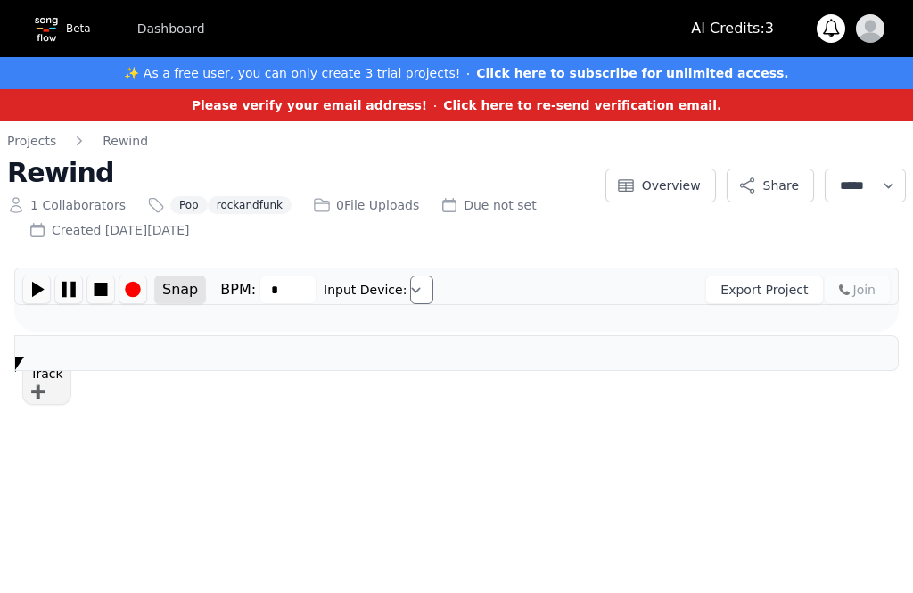
type input "***"
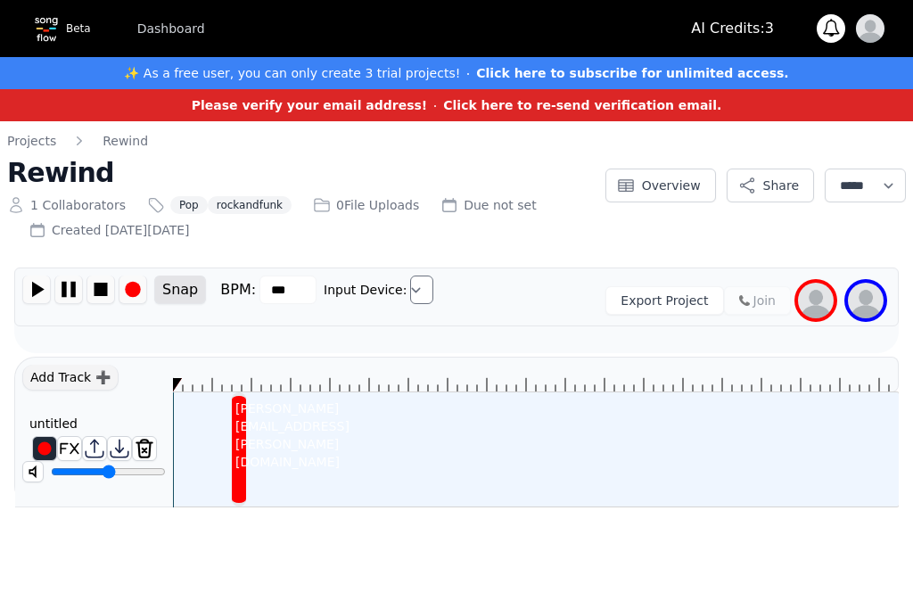
click at [664, 296] on button "Export Project" at bounding box center [664, 300] width 118 height 29
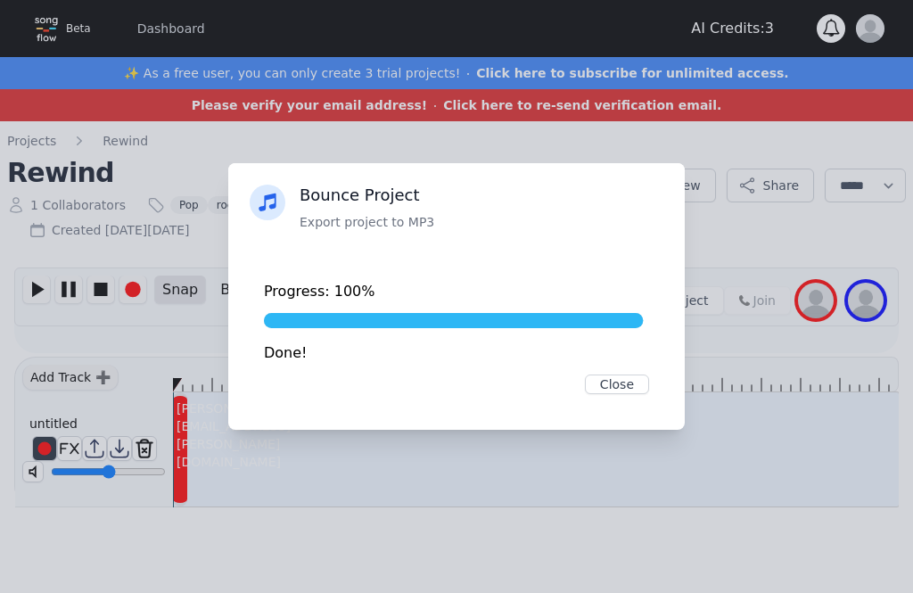
click at [635, 389] on button "Close" at bounding box center [617, 384] width 64 height 20
click at [624, 409] on div "Progress: 100% Done! Close" at bounding box center [456, 337] width 456 height 184
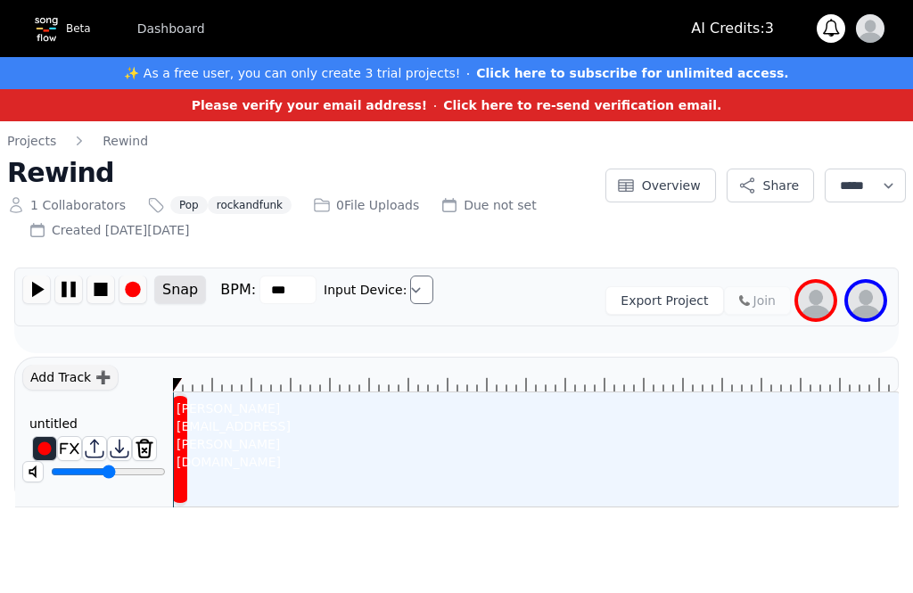
click at [493, 359] on icon at bounding box center [535, 374] width 725 height 34
click at [38, 453] on img at bounding box center [44, 448] width 23 height 23
click at [138, 452] on img at bounding box center [144, 448] width 23 height 23
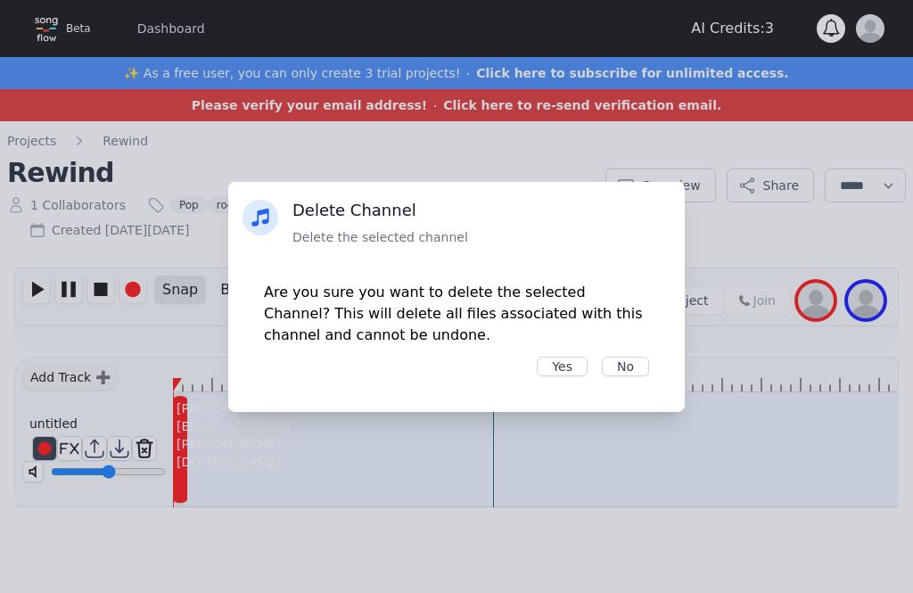
click at [561, 356] on button "Yes" at bounding box center [562, 366] width 51 height 20
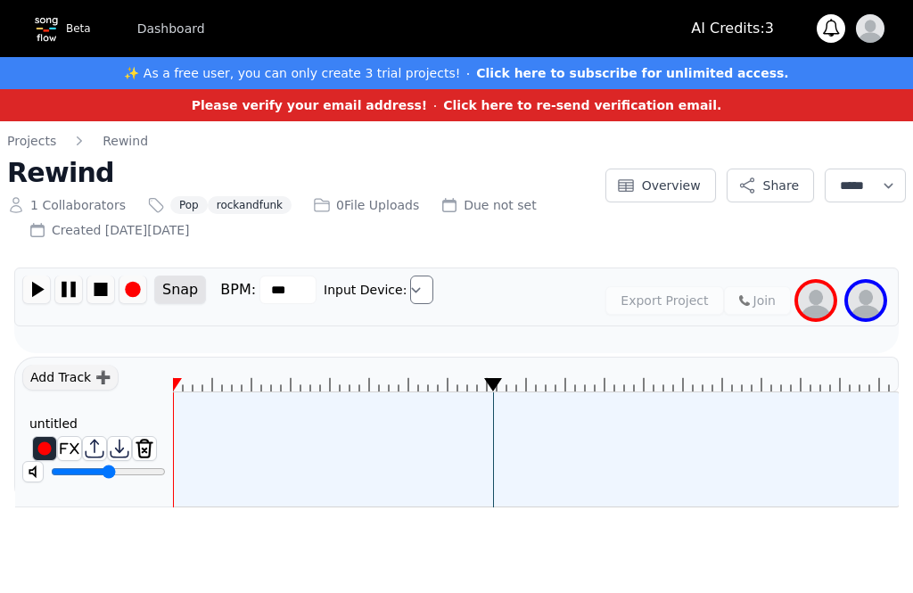
click at [152, 455] on img at bounding box center [144, 448] width 23 height 23
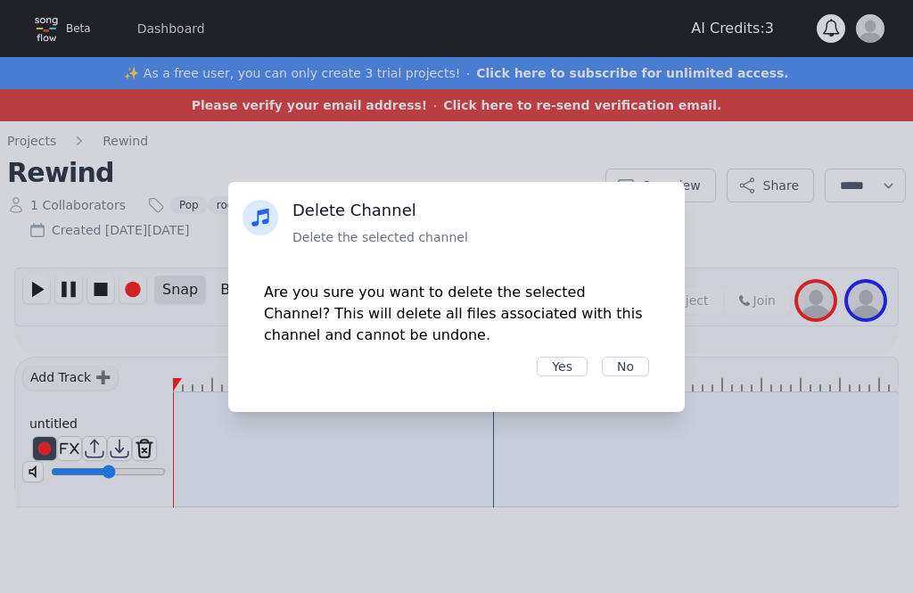
click at [555, 374] on button "Yes" at bounding box center [562, 366] width 51 height 20
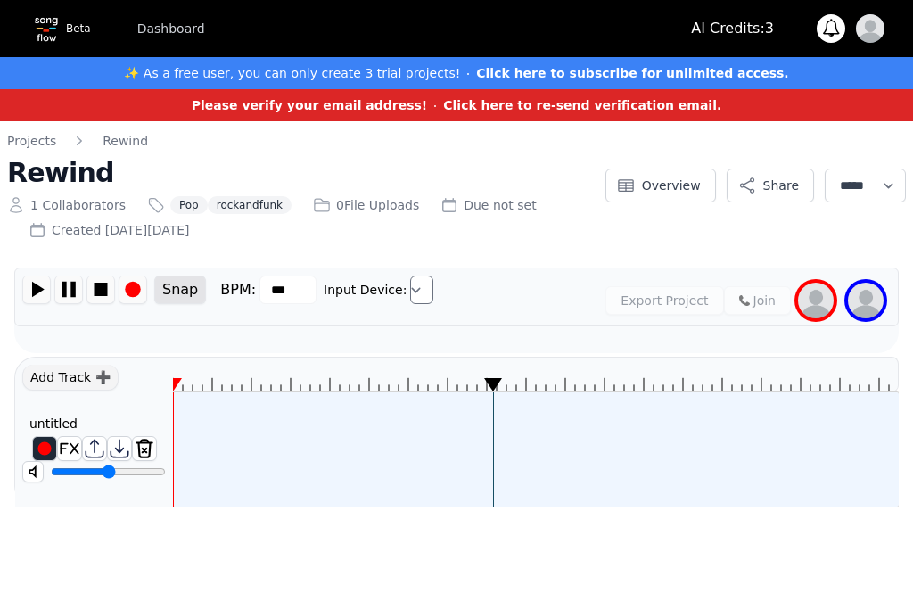
click at [860, 307] on img at bounding box center [866, 301] width 36 height 36
click at [868, 299] on img at bounding box center [866, 301] width 36 height 36
click at [876, 19] on img "button" at bounding box center [870, 28] width 29 height 29
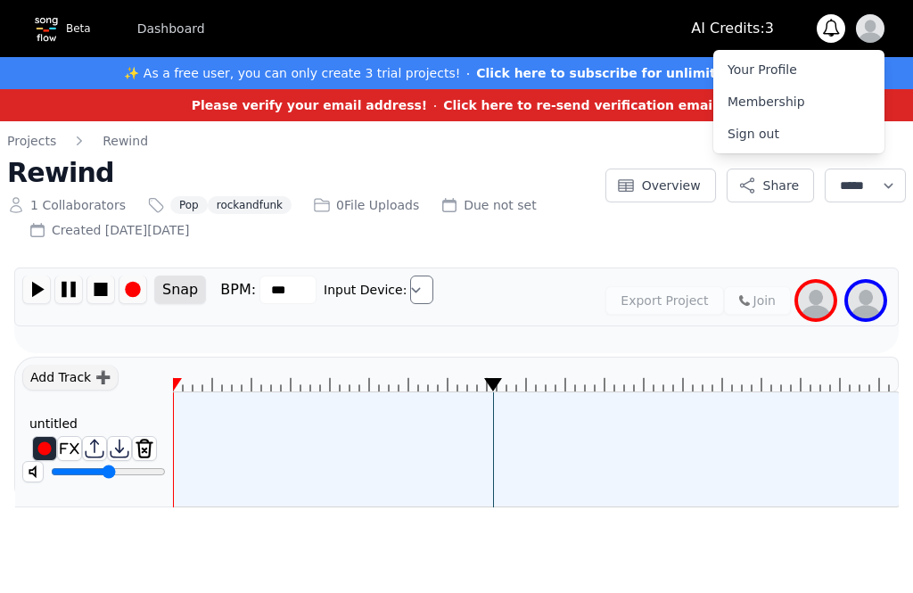
click at [714, 235] on div "**********" at bounding box center [456, 185] width 898 height 107
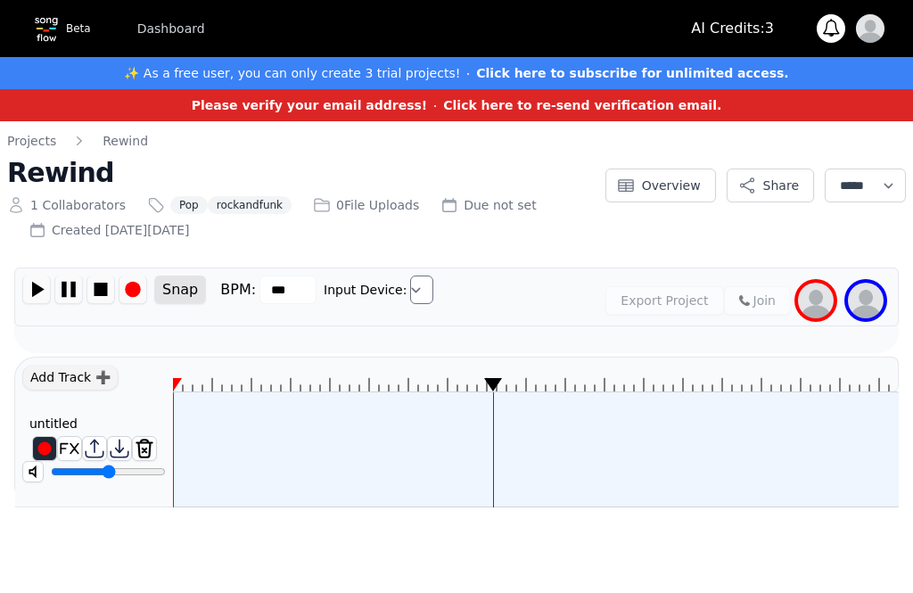
click at [634, 181] on button "Overview" at bounding box center [660, 185] width 111 height 34
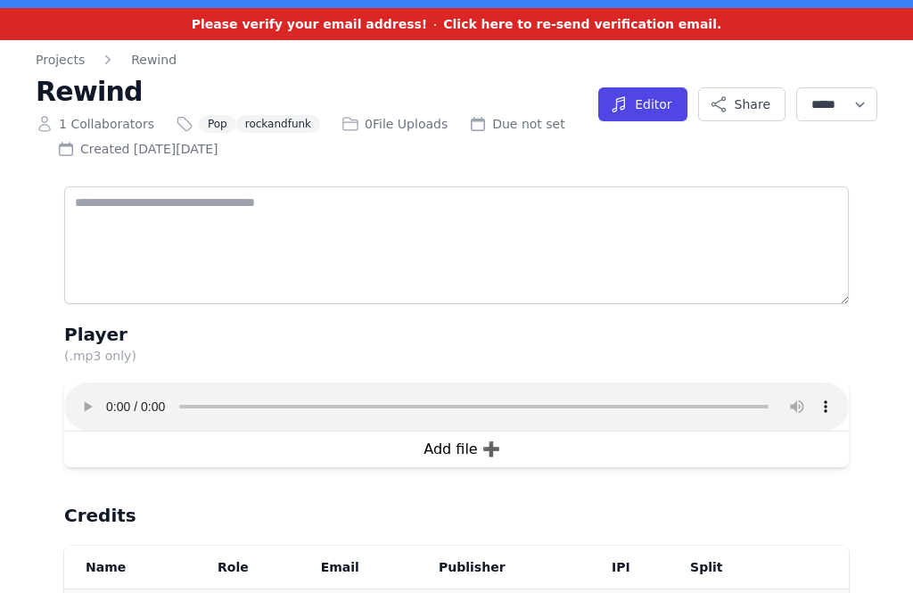
scroll to position [79, 0]
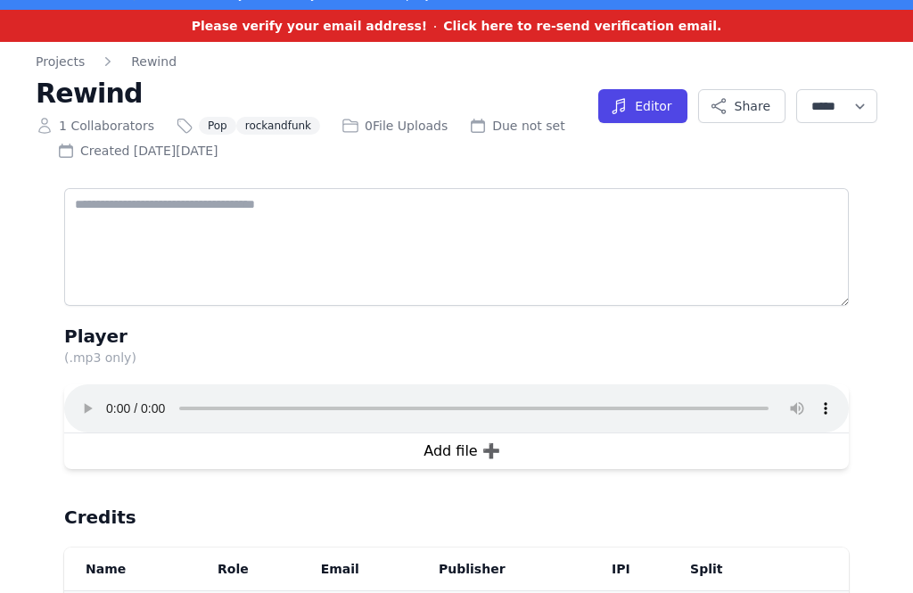
click at [645, 103] on button "Editor" at bounding box center [642, 106] width 88 height 34
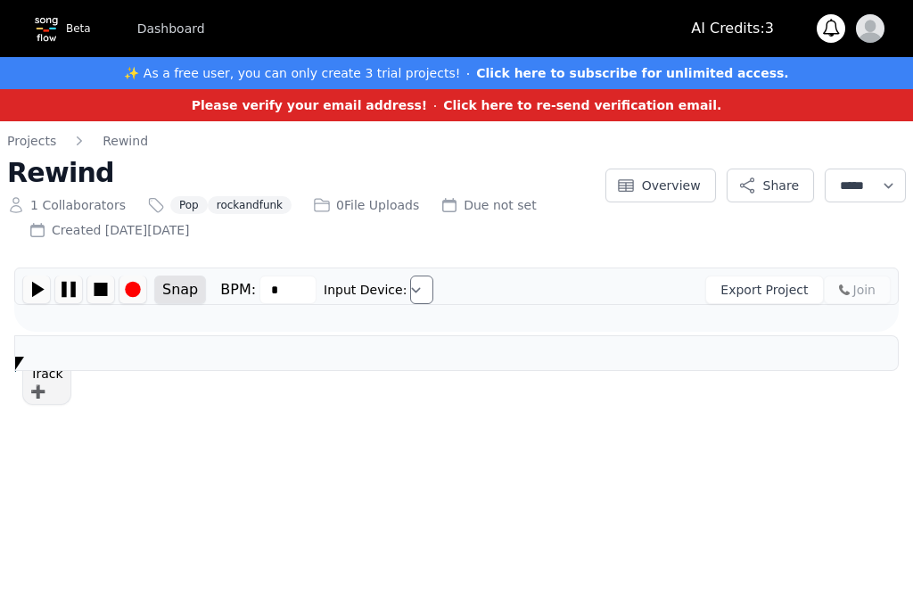
type input "***"
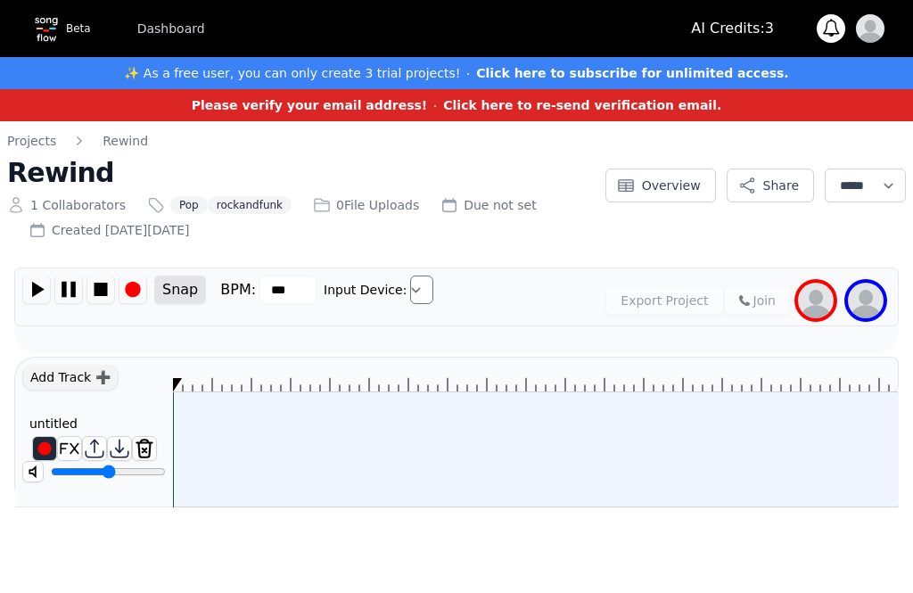
click at [823, 294] on img at bounding box center [816, 301] width 36 height 36
click at [552, 272] on div "Snap BPM: *** Input Device: Export Project Join" at bounding box center [456, 296] width 884 height 59
click at [551, 271] on div "Snap BPM: *** Input Device: Export Project Join" at bounding box center [456, 296] width 884 height 59
click at [541, 295] on div "Export Project Join" at bounding box center [667, 300] width 446 height 50
click at [193, 239] on div "**********" at bounding box center [456, 319] width 898 height 375
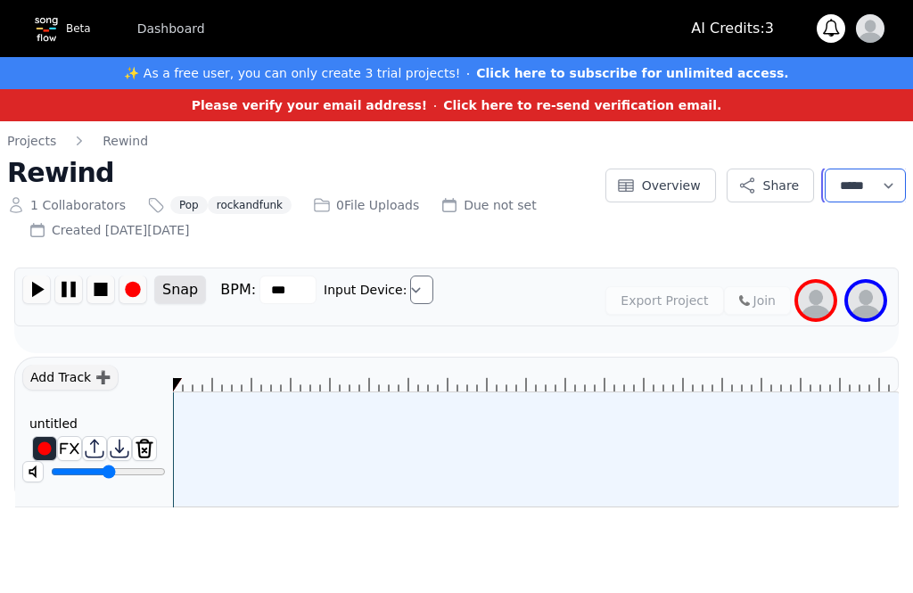
click at [882, 186] on select "**********" at bounding box center [864, 185] width 81 height 34
select select "*"
click at [896, 176] on select "**********" at bounding box center [864, 185] width 81 height 34
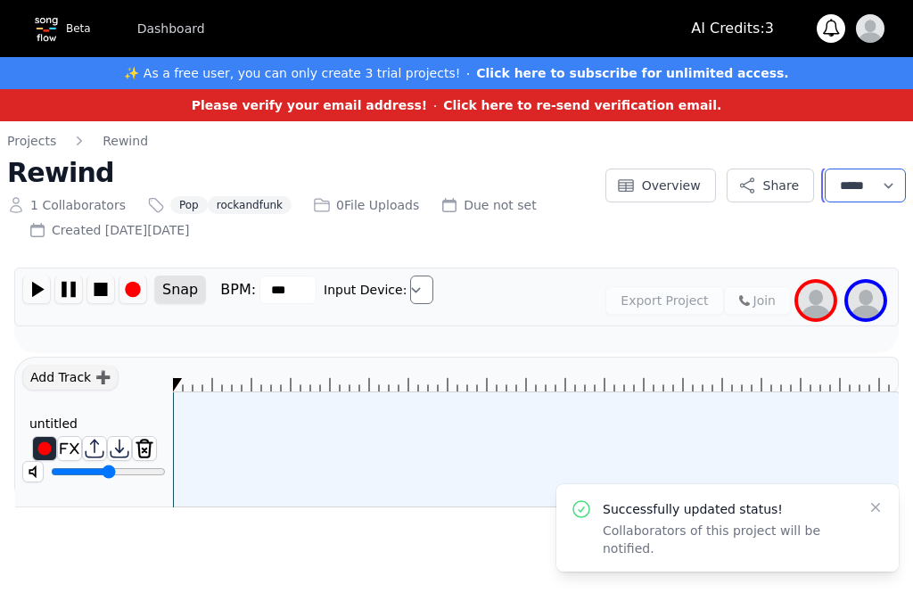
click at [871, 173] on select "**********" at bounding box center [864, 185] width 81 height 34
click at [872, 513] on icon "button" at bounding box center [875, 507] width 18 height 18
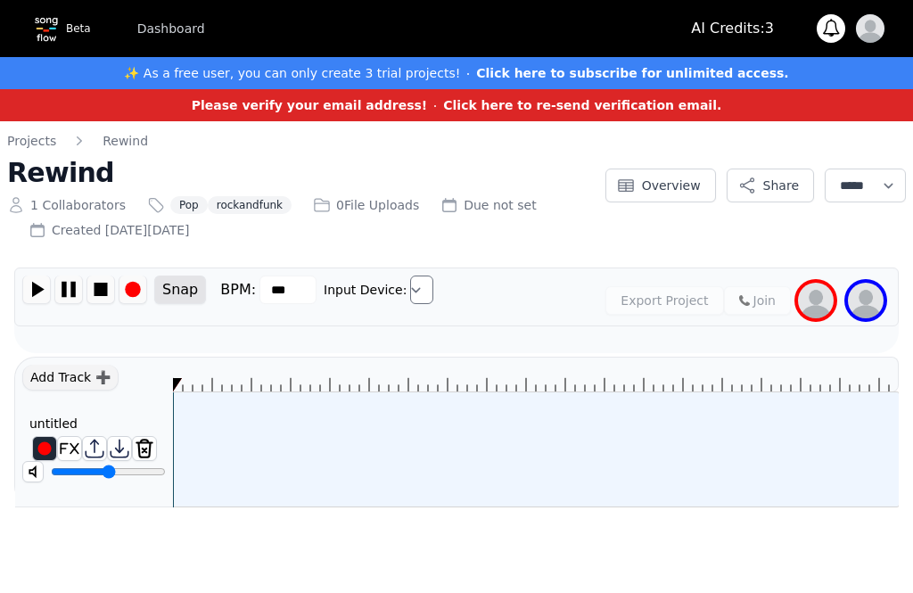
click at [43, 452] on img at bounding box center [44, 448] width 23 height 23
click at [45, 453] on img at bounding box center [44, 448] width 23 height 23
click at [45, 445] on img at bounding box center [44, 448] width 23 height 23
click at [45, 449] on img at bounding box center [44, 448] width 23 height 23
click at [135, 286] on img at bounding box center [132, 289] width 27 height 28
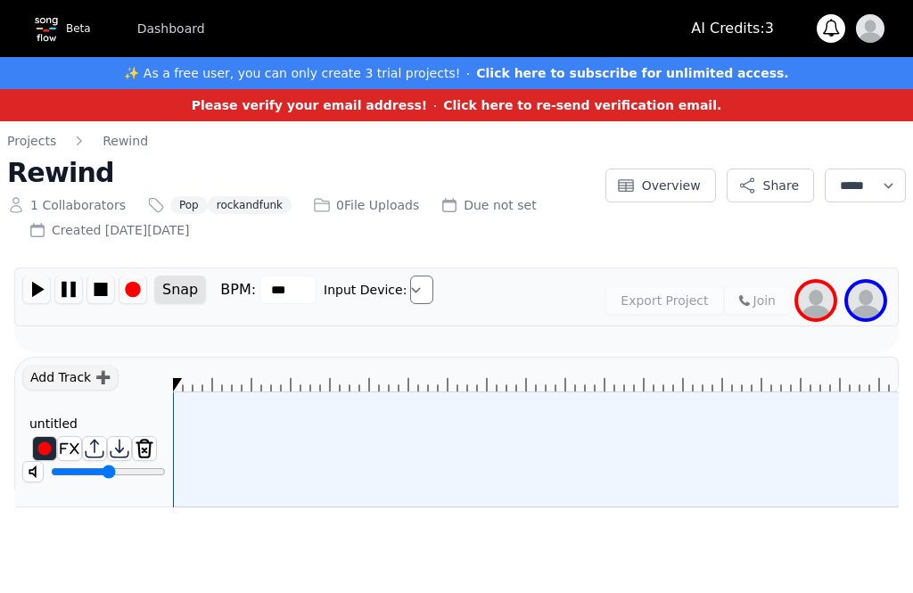
click at [180, 291] on button "Snap" at bounding box center [180, 289] width 52 height 29
click at [133, 289] on img at bounding box center [132, 289] width 27 height 28
click at [901, 175] on select "**********" at bounding box center [864, 185] width 81 height 34
click at [818, 302] on img at bounding box center [816, 301] width 36 height 36
click at [857, 315] on img at bounding box center [866, 301] width 36 height 36
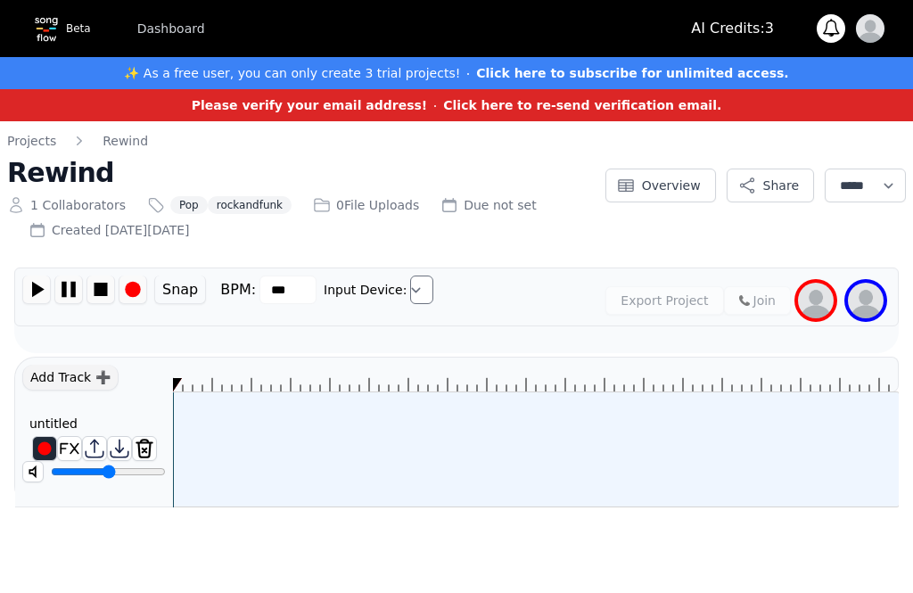
click at [816, 301] on img at bounding box center [816, 301] width 36 height 36
click at [815, 301] on img at bounding box center [816, 301] width 36 height 36
click at [809, 298] on img at bounding box center [816, 301] width 36 height 36
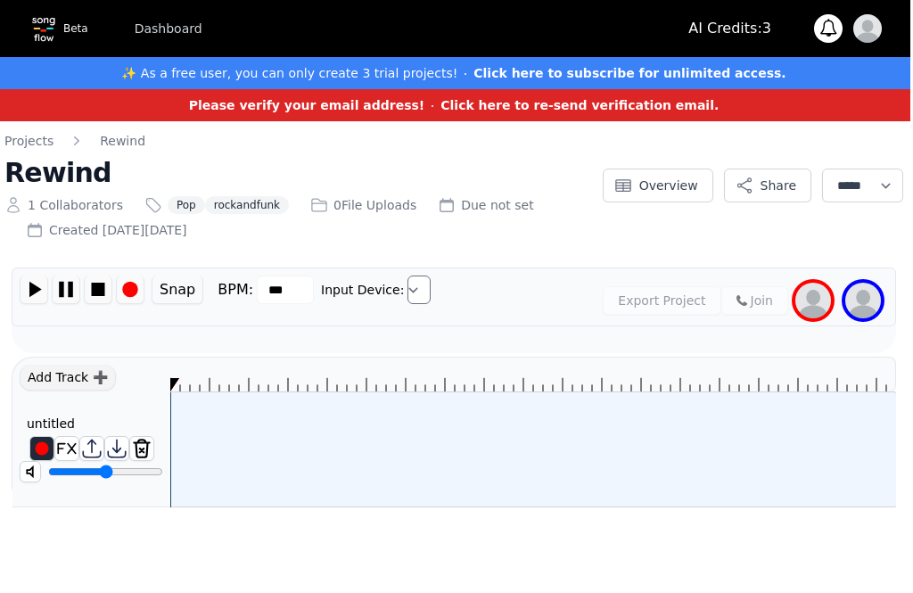
scroll to position [0, 5]
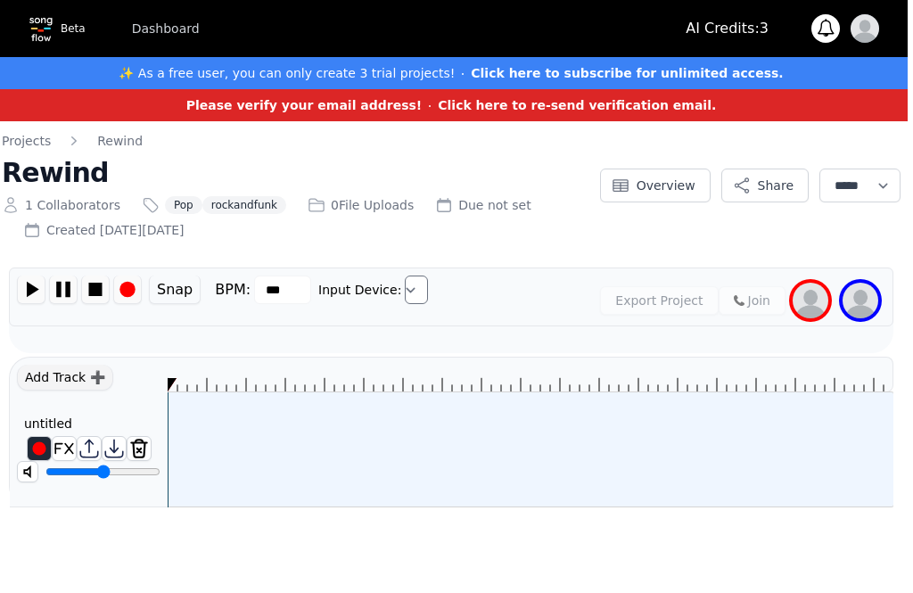
click at [96, 381] on div "Add Track ➕" at bounding box center [65, 378] width 96 height 26
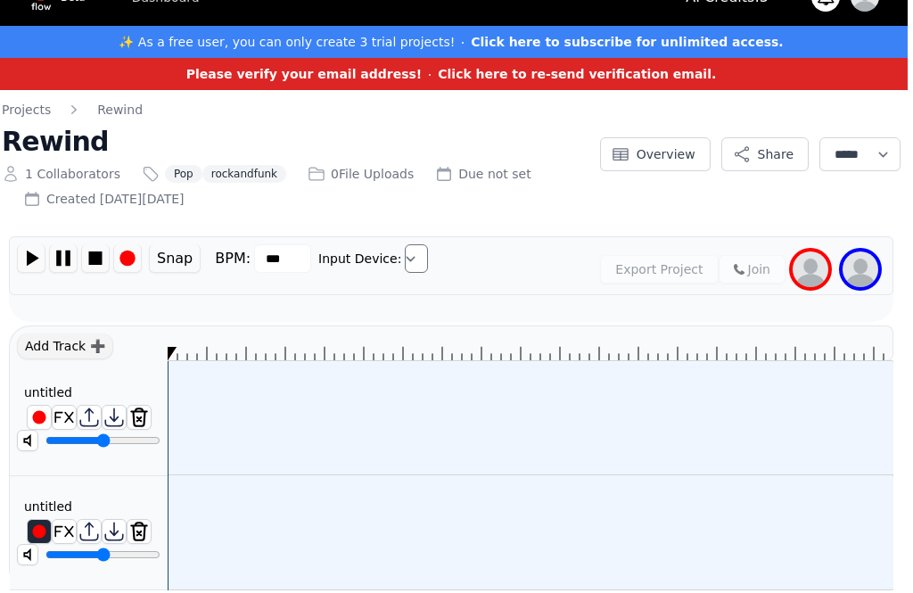
scroll to position [46, 5]
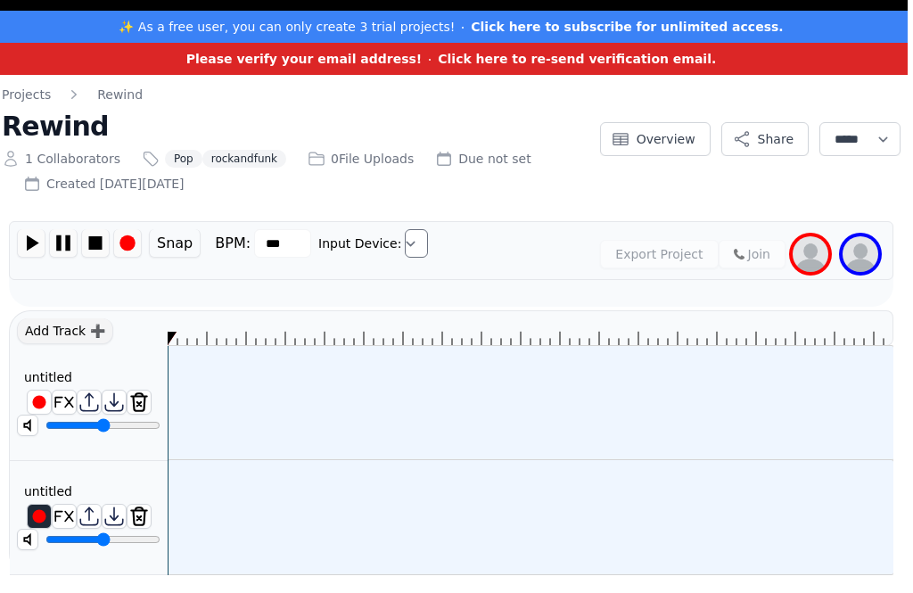
click at [136, 523] on img at bounding box center [138, 515] width 23 height 23
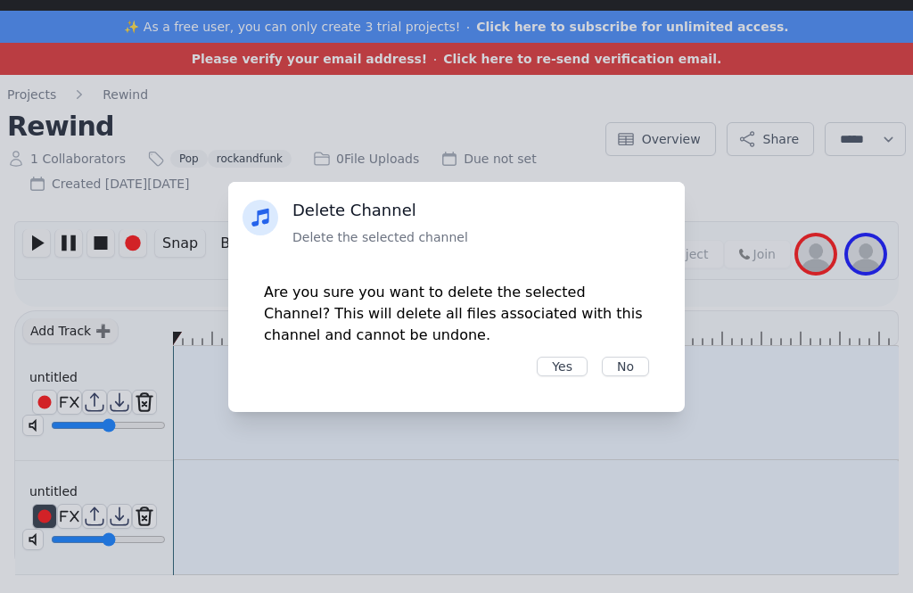
click at [578, 375] on button "Yes" at bounding box center [562, 366] width 51 height 20
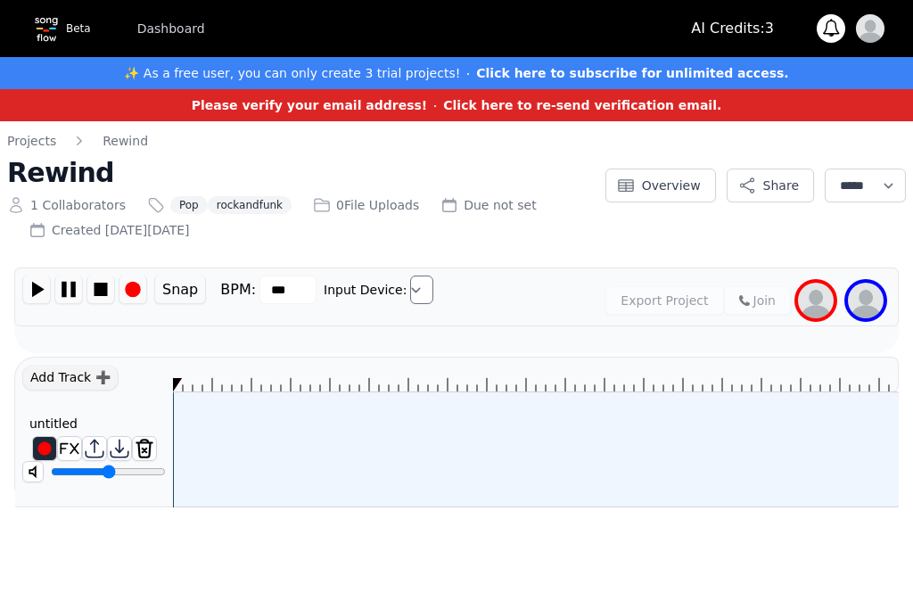
click at [803, 311] on img at bounding box center [816, 301] width 36 height 36
click at [815, 305] on img at bounding box center [816, 301] width 36 height 36
click at [439, 102] on button "Please verify your email address! Click here to re-send verification email." at bounding box center [457, 104] width 530 height 21
click at [194, 26] on link "Dashboard" at bounding box center [171, 28] width 89 height 32
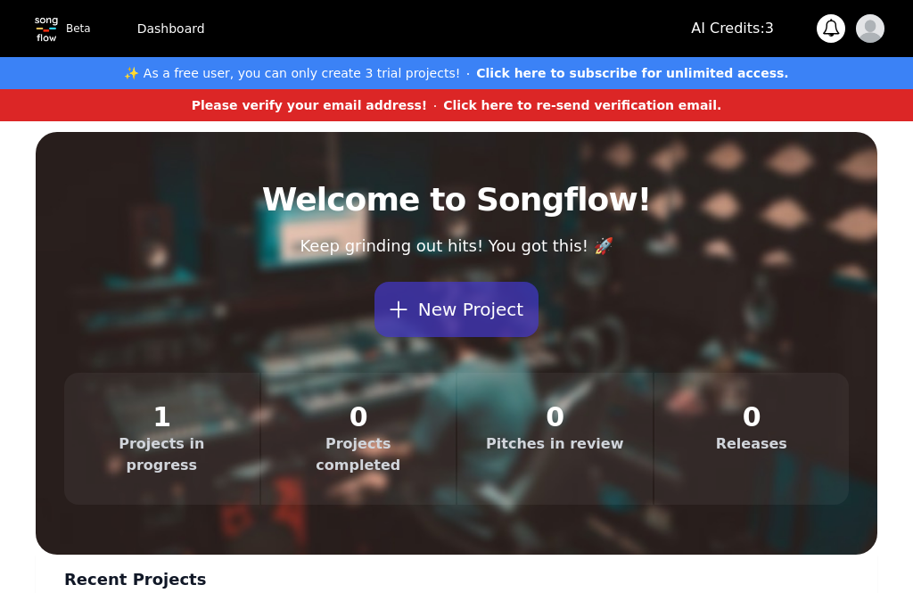
click at [169, 46] on div "Beta Dashboard AI Credits: 3 0 Notifications You don't have any notifications! …" at bounding box center [457, 28] width 856 height 57
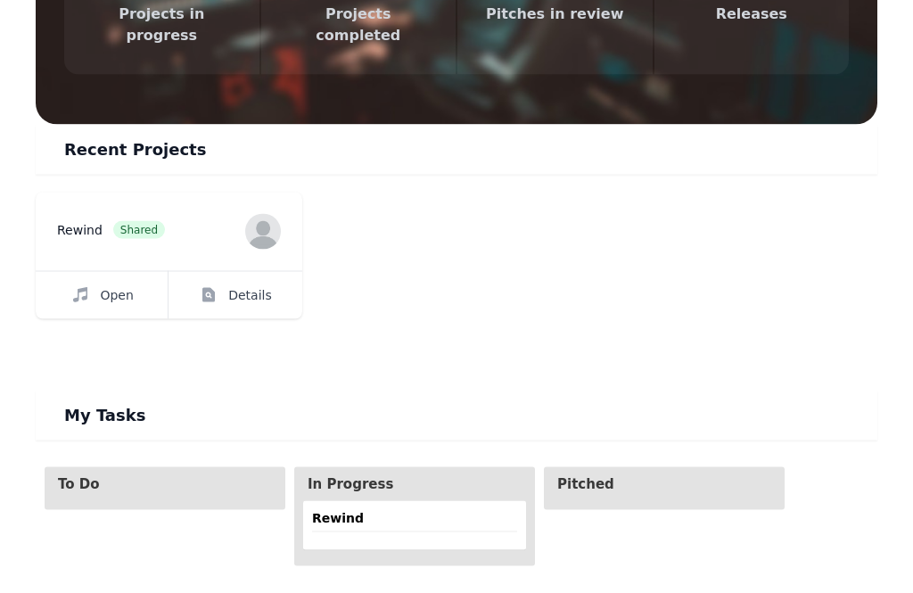
scroll to position [430, 0]
click at [111, 285] on span "Open" at bounding box center [116, 294] width 33 height 18
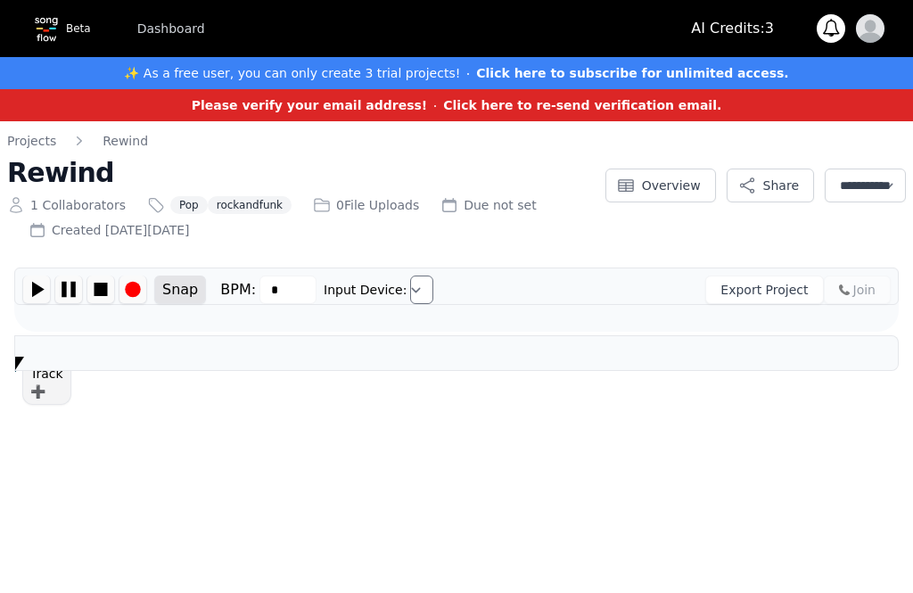
type input "***"
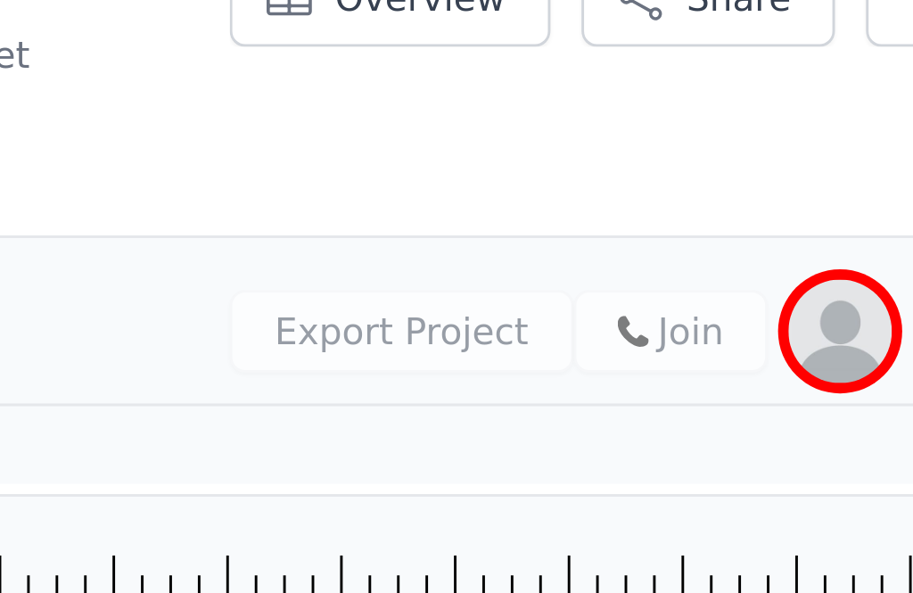
click at [739, 295] on img at bounding box center [744, 300] width 11 height 11
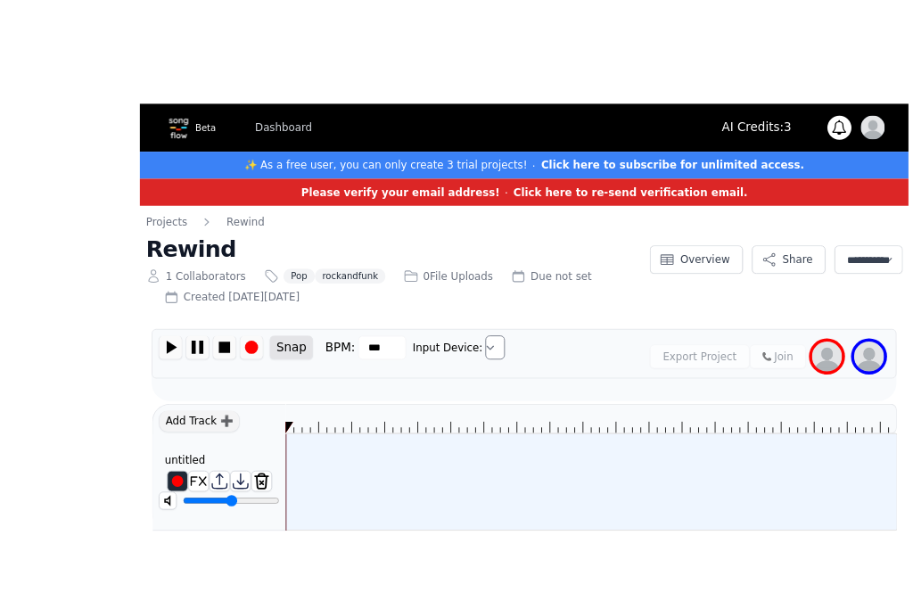
scroll to position [0, 5]
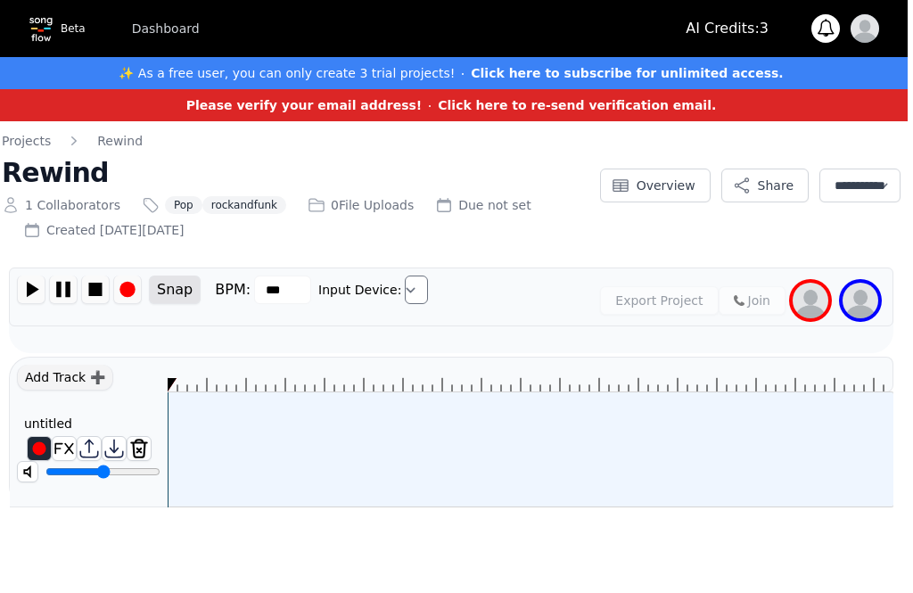
click at [816, 314] on img at bounding box center [810, 301] width 36 height 36
click at [811, 312] on img at bounding box center [810, 301] width 36 height 36
click at [822, 292] on img at bounding box center [810, 301] width 36 height 36
click at [36, 444] on img at bounding box center [39, 448] width 23 height 23
click at [293, 459] on div at bounding box center [530, 449] width 725 height 114
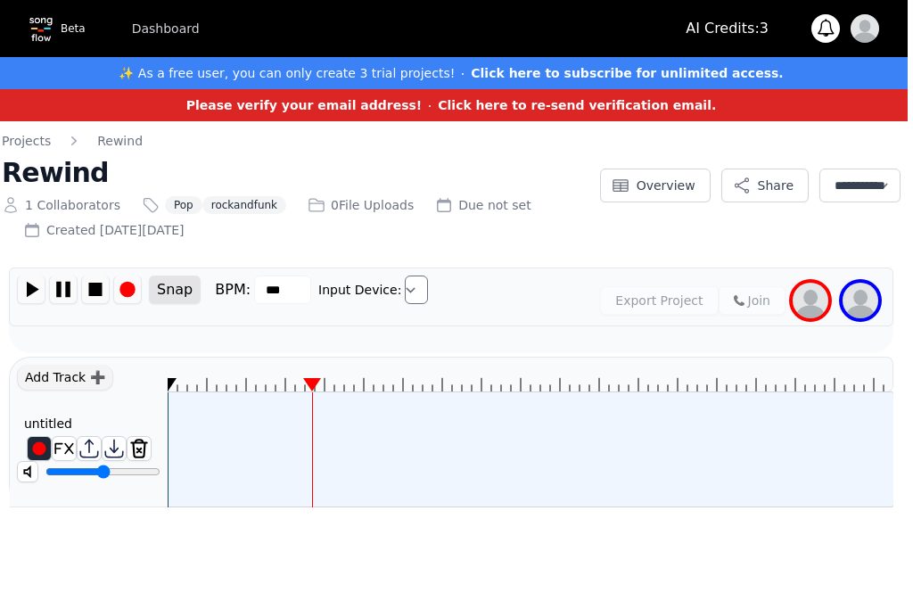
click at [119, 291] on img at bounding box center [127, 289] width 27 height 28
click at [39, 291] on img at bounding box center [31, 289] width 27 height 28
click at [405, 466] on div at bounding box center [530, 449] width 725 height 114
click at [341, 453] on div at bounding box center [530, 449] width 725 height 114
click at [134, 441] on img at bounding box center [138, 448] width 23 height 23
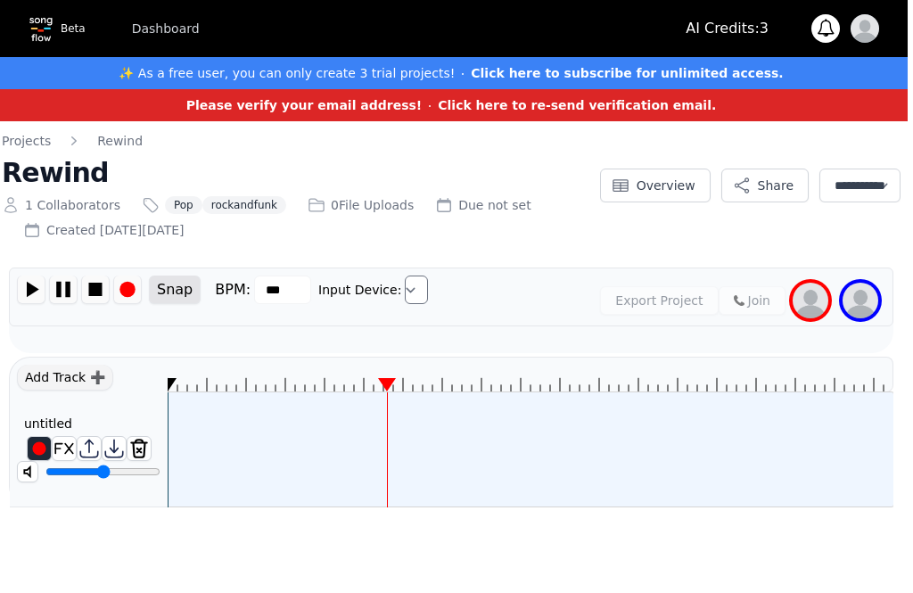
scroll to position [0, 0]
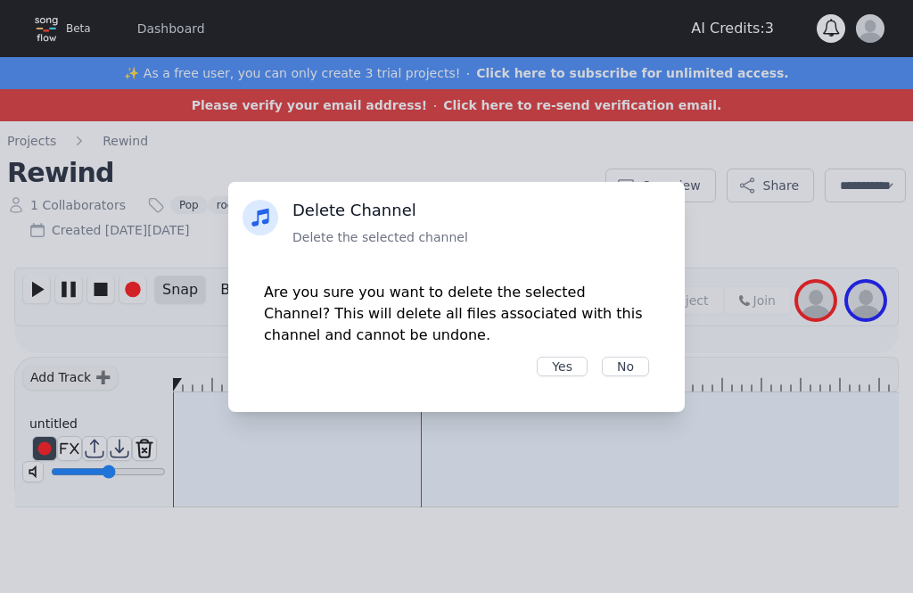
click at [618, 368] on button "No" at bounding box center [625, 366] width 47 height 20
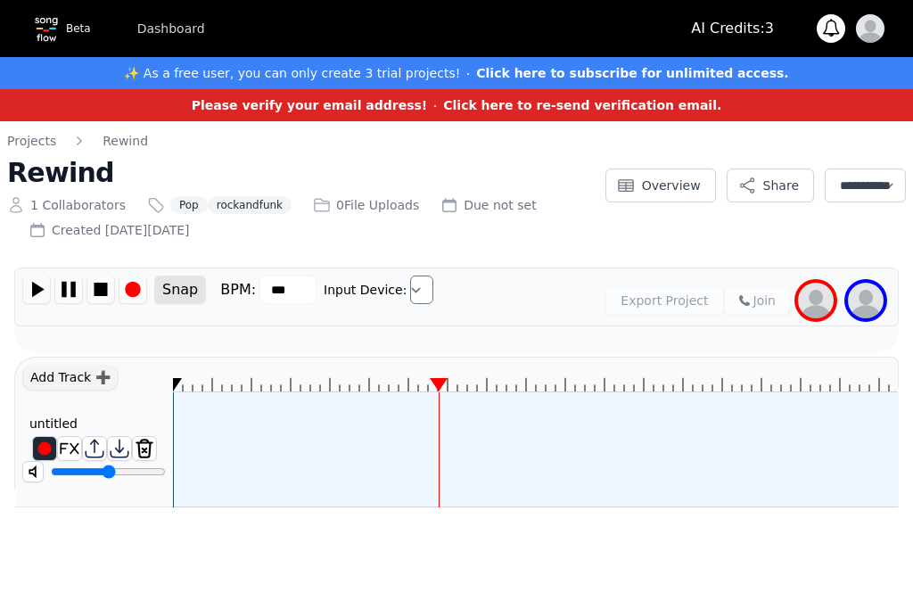
click at [67, 299] on img at bounding box center [68, 289] width 27 height 28
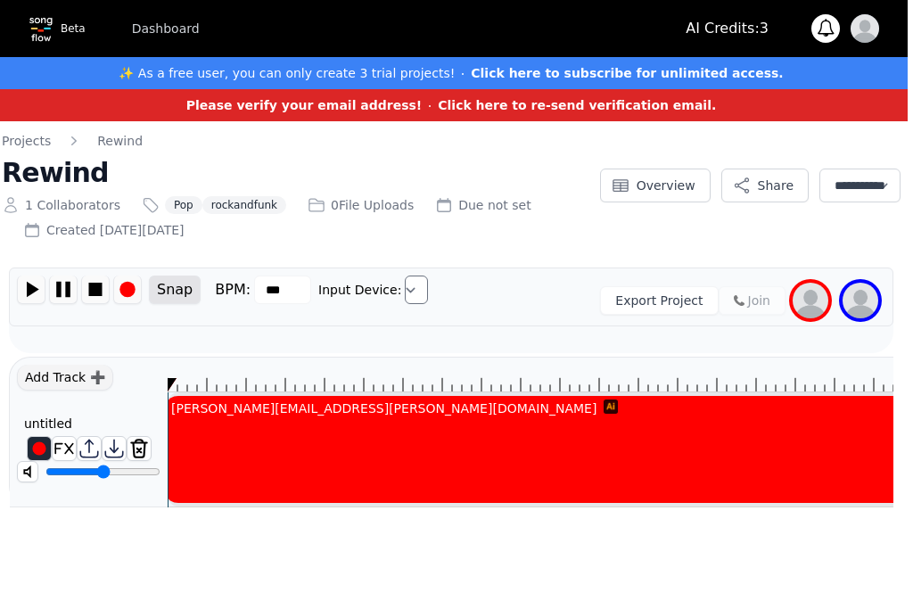
click at [25, 291] on img at bounding box center [31, 289] width 27 height 28
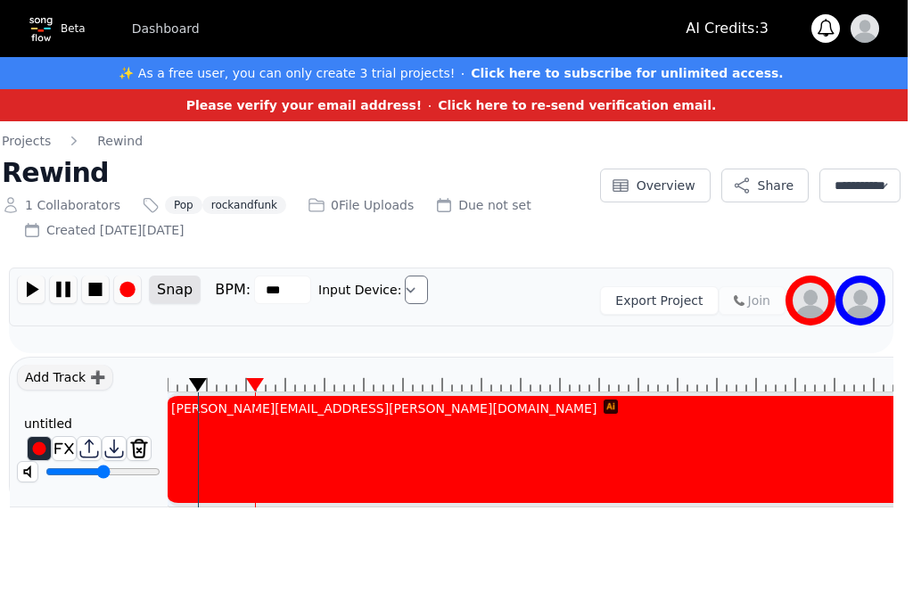
scroll to position [0, 0]
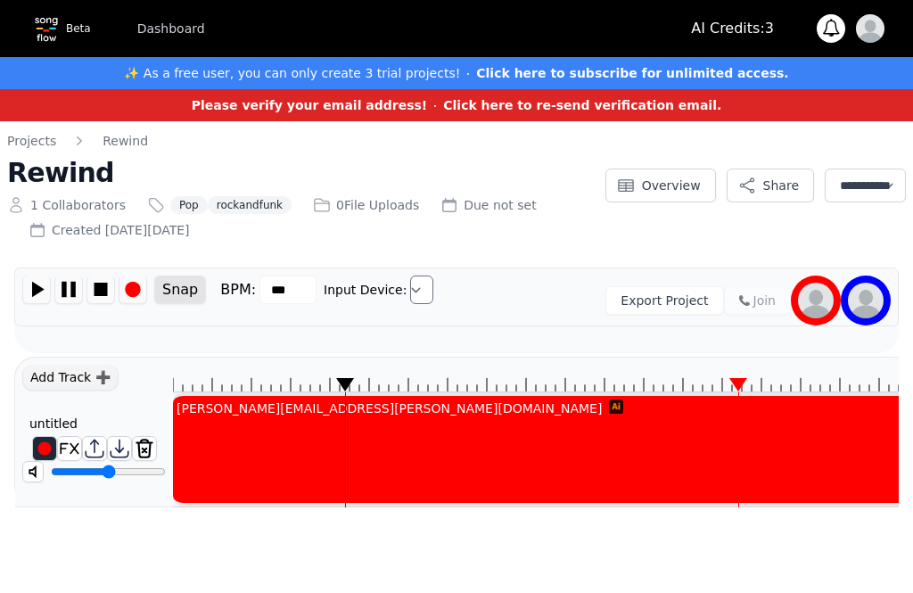
click at [66, 290] on img at bounding box center [68, 289] width 27 height 28
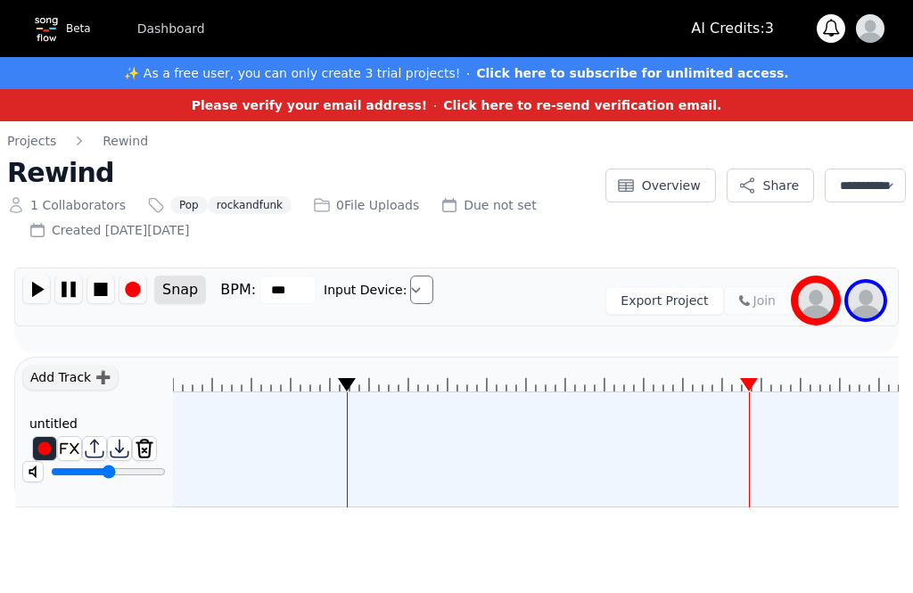
click at [39, 287] on img at bounding box center [36, 289] width 27 height 28
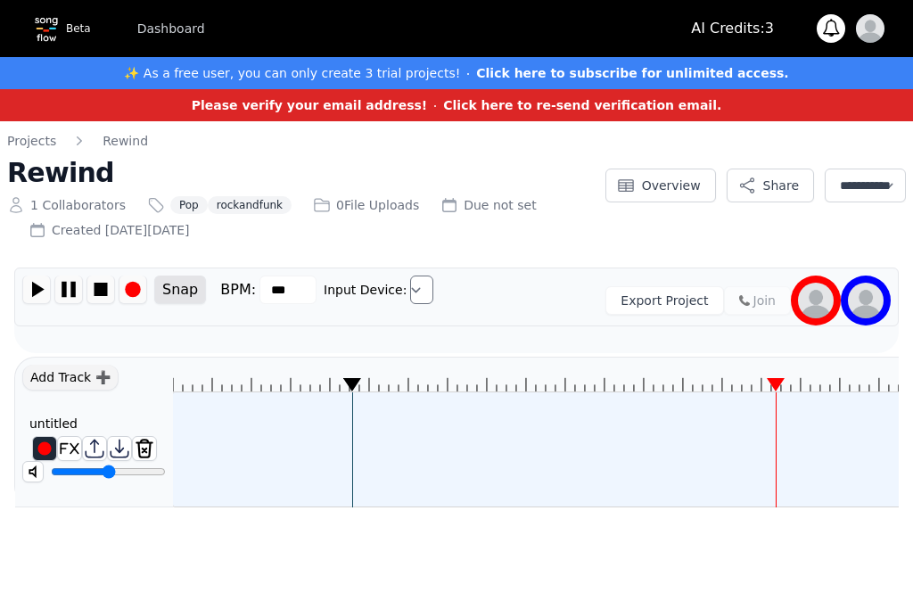
click at [743, 304] on img at bounding box center [744, 300] width 11 height 11
click at [66, 292] on img at bounding box center [68, 289] width 27 height 28
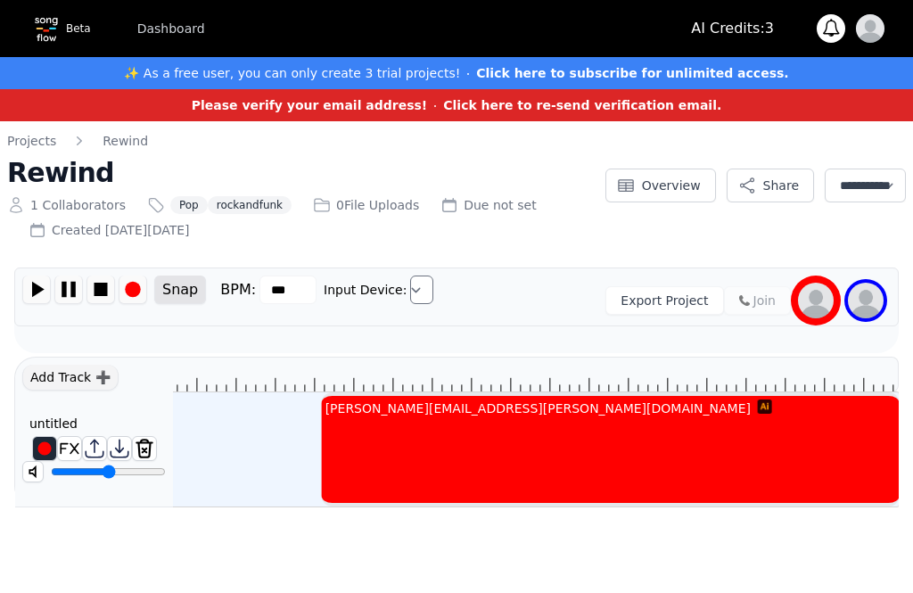
click at [449, 389] on icon at bounding box center [155, 374] width 1485 height 34
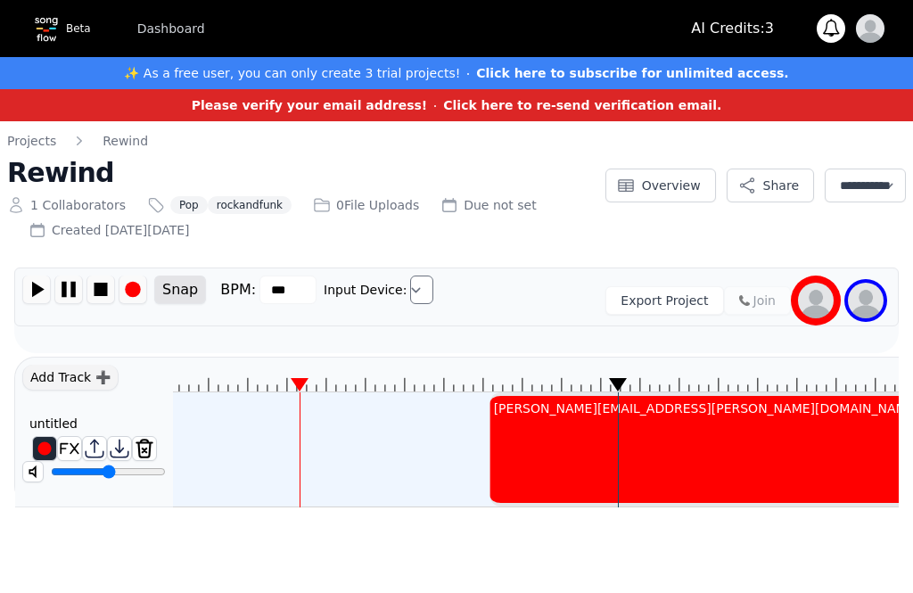
click at [443, 448] on div "michael.weiler.bass@gmail.com" at bounding box center [324, 449] width 1486 height 114
click at [509, 392] on div "michael.weiler.bass@gmail.com" at bounding box center [779, 449] width 578 height 114
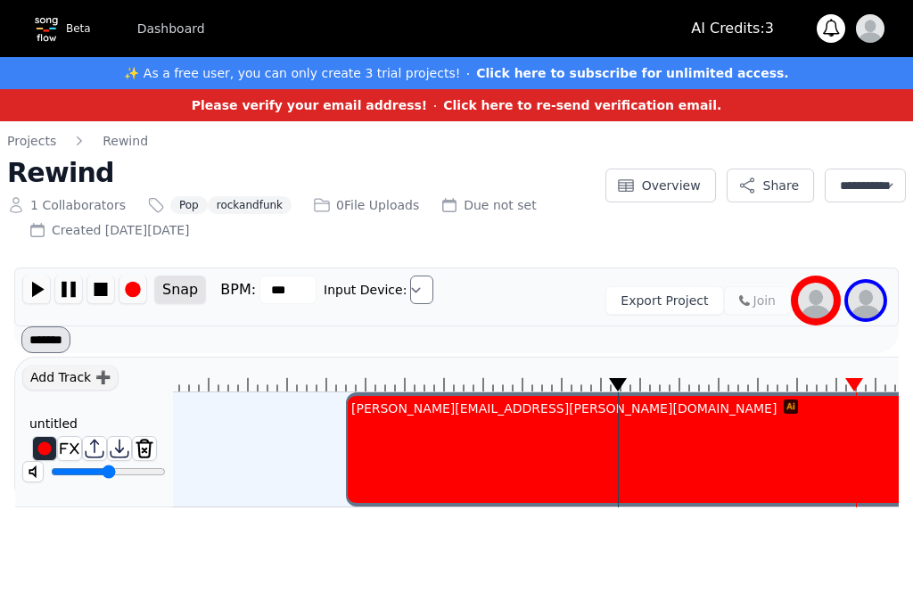
click at [64, 281] on img at bounding box center [68, 289] width 27 height 28
